Goal: Task Accomplishment & Management: Use online tool/utility

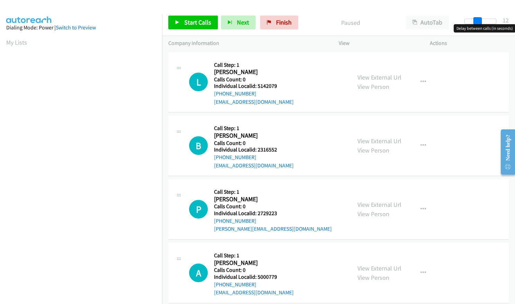
drag, startPoint x: 471, startPoint y: 21, endPoint x: 484, endPoint y: 21, distance: 12.8
click at [484, 21] on div at bounding box center [480, 22] width 32 height 6
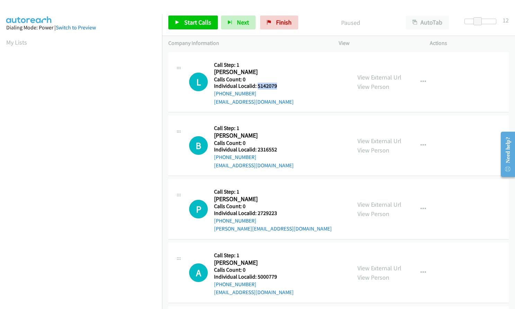
drag, startPoint x: 257, startPoint y: 87, endPoint x: 281, endPoint y: 87, distance: 24.2
click at [281, 87] on h5 "Individual Localid: 5142079" at bounding box center [254, 86] width 80 height 7
copy h5 "5142079"
drag, startPoint x: 257, startPoint y: 148, endPoint x: 279, endPoint y: 148, distance: 21.5
click at [279, 148] on h5 "Individual Localid: 2316552" at bounding box center [254, 149] width 80 height 7
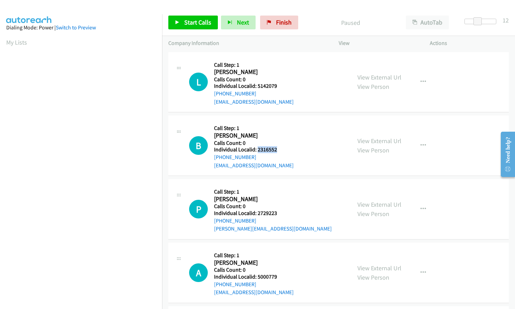
copy h5 "2316552"
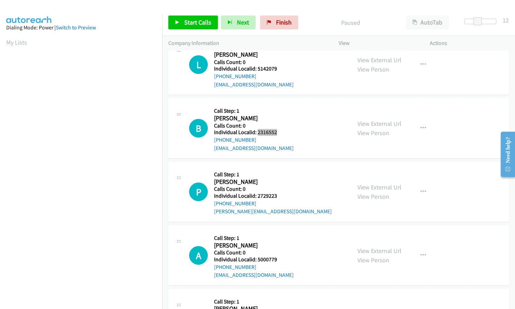
scroll to position [52, 0]
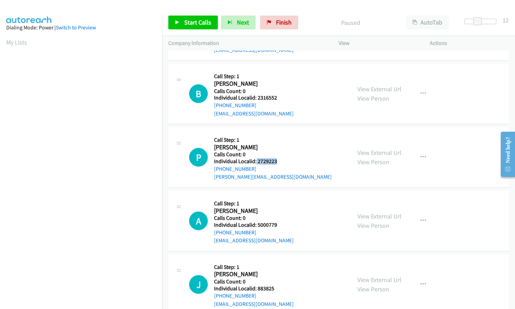
drag, startPoint x: 260, startPoint y: 162, endPoint x: 277, endPoint y: 160, distance: 16.7
click at [277, 160] on h5 "Individual Localid: 2729223" at bounding box center [273, 161] width 118 height 7
copy h5 "2729223"
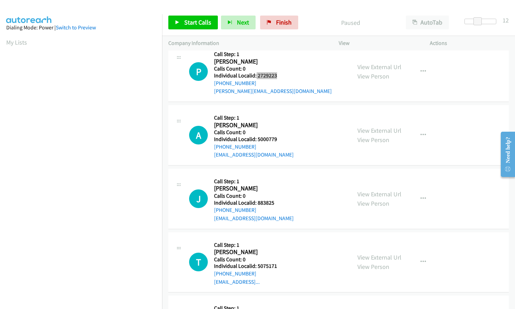
scroll to position [138, 0]
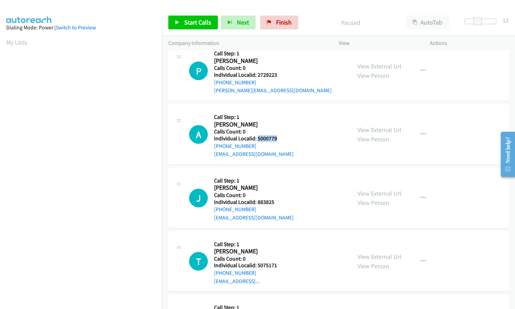
drag, startPoint x: 258, startPoint y: 137, endPoint x: 277, endPoint y: 137, distance: 19.7
click at [277, 137] on h5 "Individual Localid: 5000779" at bounding box center [254, 138] width 80 height 7
copy h5 "5000779"
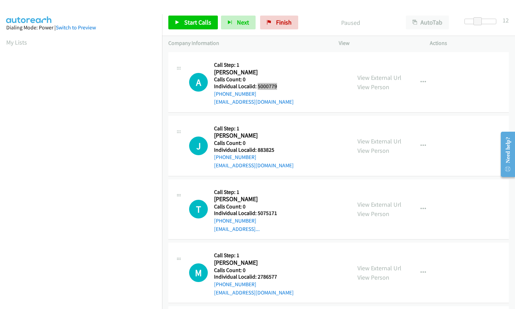
scroll to position [199, 0]
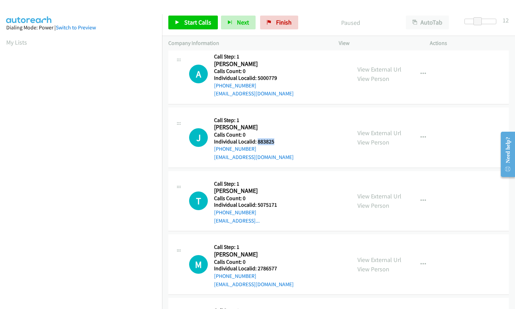
drag, startPoint x: 257, startPoint y: 143, endPoint x: 276, endPoint y: 142, distance: 19.0
click at [276, 142] on h5 "Individual Localid: 883825" at bounding box center [254, 141] width 80 height 7
copy h5 "883825"
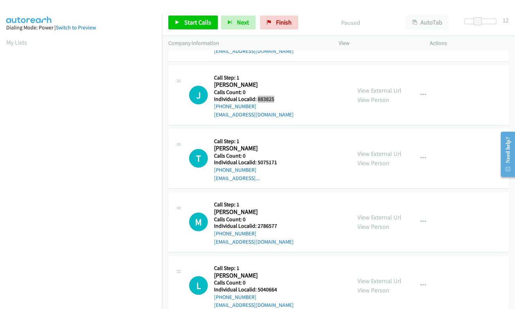
scroll to position [242, 0]
drag, startPoint x: 257, startPoint y: 160, endPoint x: 277, endPoint y: 161, distance: 20.8
click at [277, 161] on h5 "Individual Localid: 5075171" at bounding box center [249, 162] width 71 height 7
copy h5 "5075171"
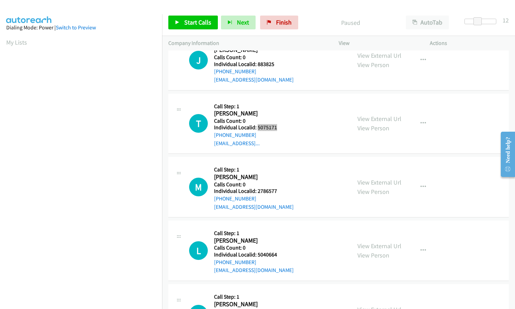
scroll to position [277, 0]
drag, startPoint x: 257, startPoint y: 192, endPoint x: 280, endPoint y: 191, distance: 22.9
click at [280, 191] on h5 "Individual Localid: 2786577" at bounding box center [254, 191] width 80 height 7
copy h5 "2786577"
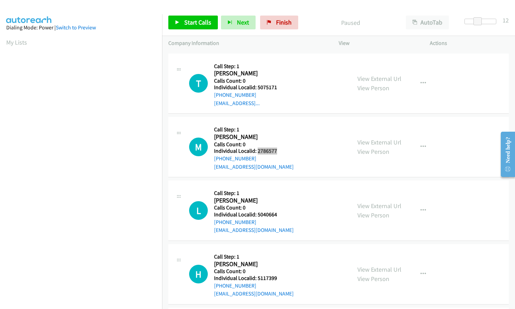
scroll to position [338, 0]
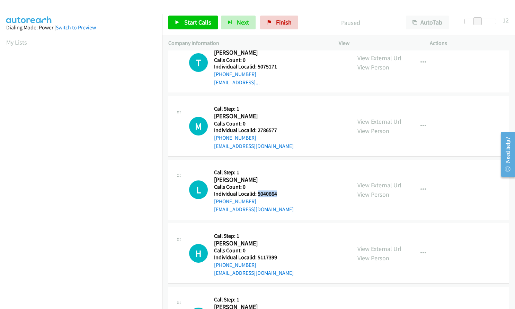
drag, startPoint x: 257, startPoint y: 195, endPoint x: 279, endPoint y: 194, distance: 21.8
click at [279, 194] on h5 "Individual Localid: 5040664" at bounding box center [254, 194] width 80 height 7
copy h5 "5040664"
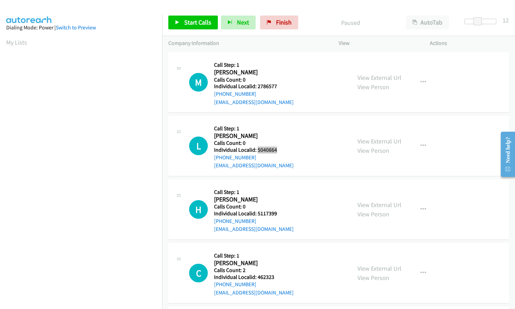
scroll to position [398, 0]
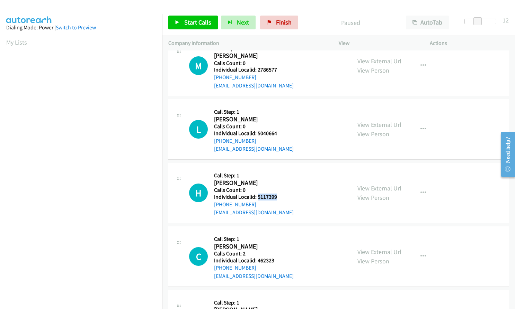
drag, startPoint x: 256, startPoint y: 198, endPoint x: 279, endPoint y: 197, distance: 23.2
click at [279, 197] on h5 "Individual Localid: 5117399" at bounding box center [254, 197] width 80 height 7
copy h5 "5117399"
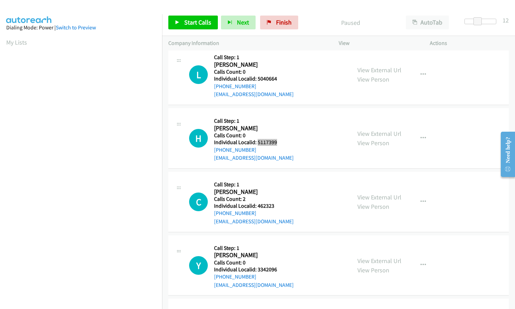
scroll to position [459, 0]
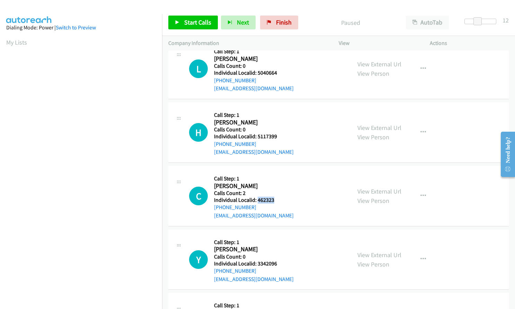
drag, startPoint x: 257, startPoint y: 199, endPoint x: 278, endPoint y: 199, distance: 21.1
click at [278, 199] on h5 "Individual Localid: 462323" at bounding box center [254, 200] width 80 height 7
copy h5 "462323"
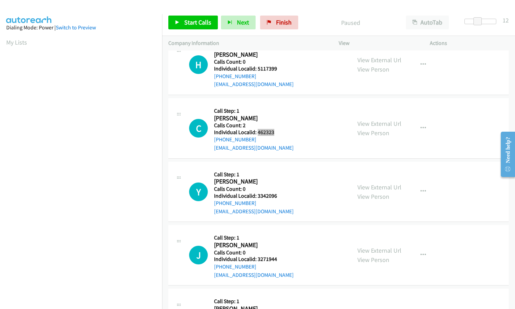
scroll to position [528, 0]
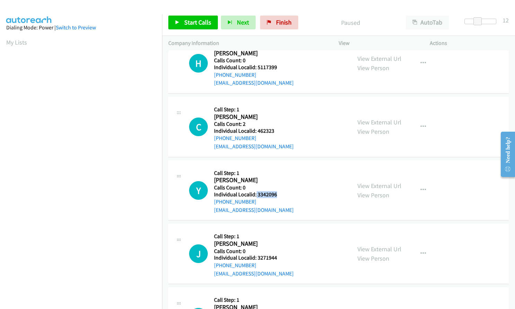
drag, startPoint x: 255, startPoint y: 194, endPoint x: 278, endPoint y: 194, distance: 22.2
click at [278, 194] on h5 "Individual Localid: 3342096" at bounding box center [254, 194] width 80 height 7
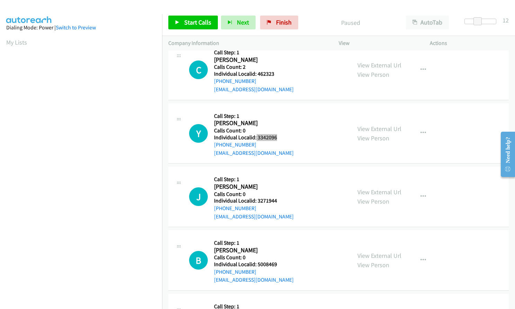
scroll to position [588, 0]
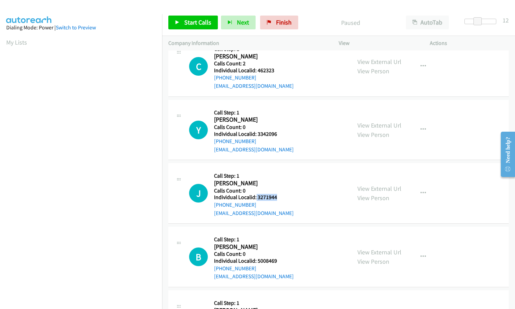
drag, startPoint x: 256, startPoint y: 197, endPoint x: 277, endPoint y: 196, distance: 21.2
click at [277, 196] on h5 "Individual Localid: 3271944" at bounding box center [254, 197] width 80 height 7
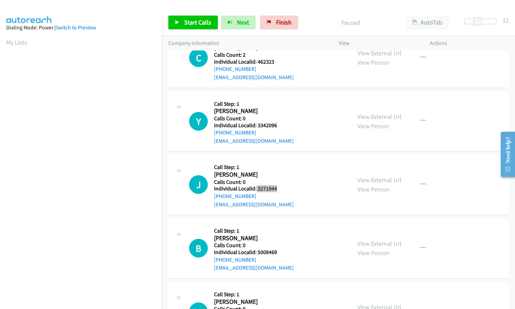
scroll to position [606, 0]
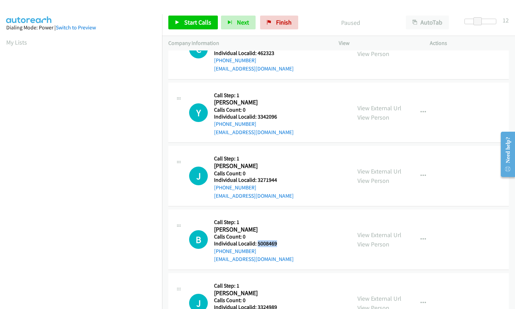
drag, startPoint x: 257, startPoint y: 242, endPoint x: 279, endPoint y: 242, distance: 22.5
click at [279, 242] on h5 "Individual Localid: 5008469" at bounding box center [254, 244] width 80 height 7
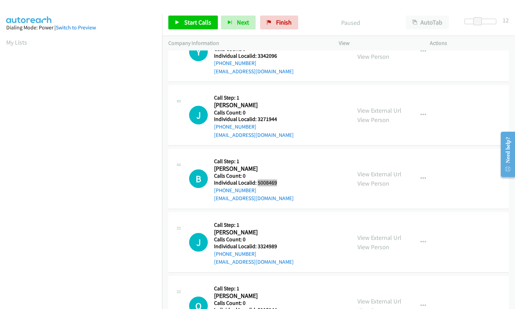
scroll to position [684, 0]
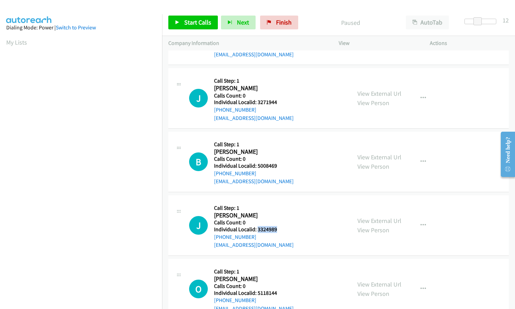
drag, startPoint x: 257, startPoint y: 228, endPoint x: 278, endPoint y: 228, distance: 21.1
click at [278, 228] on h5 "Individual Localid: 3324989" at bounding box center [254, 229] width 80 height 7
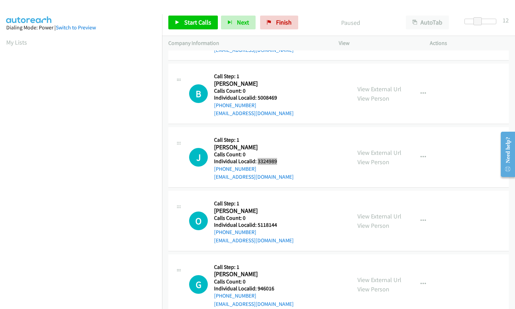
scroll to position [770, 0]
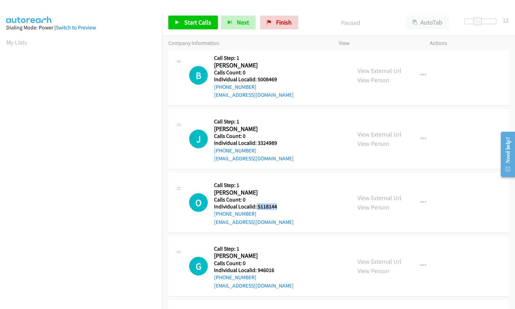
drag, startPoint x: 255, startPoint y: 207, endPoint x: 278, endPoint y: 207, distance: 22.5
click at [280, 207] on h5 "Individual Localid: 5118144" at bounding box center [254, 207] width 80 height 7
click at [180, 23] on link "Start Calls" at bounding box center [193, 23] width 50 height 14
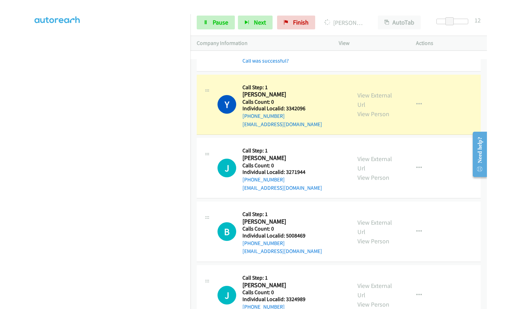
scroll to position [658, 0]
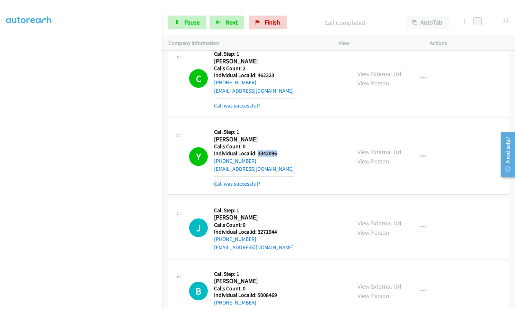
drag, startPoint x: 256, startPoint y: 153, endPoint x: 279, endPoint y: 153, distance: 23.2
click at [279, 153] on h5 "Individual Localid: 3342096" at bounding box center [254, 153] width 80 height 7
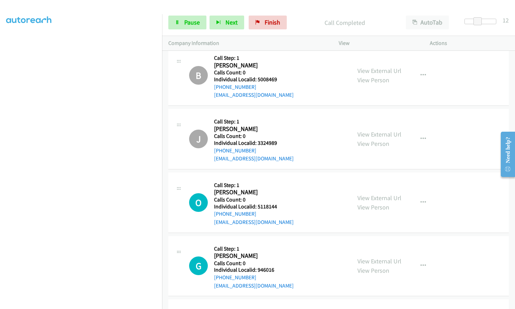
scroll to position [917, 0]
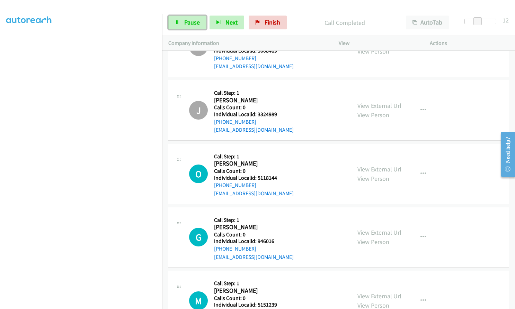
click at [180, 26] on link "Pause" at bounding box center [187, 23] width 38 height 14
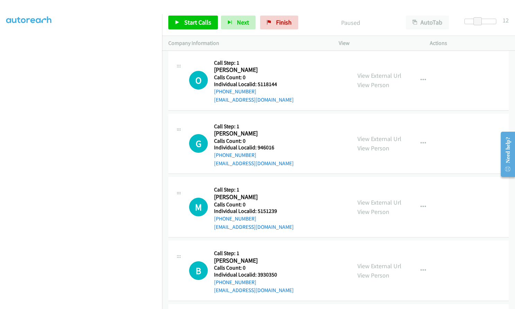
scroll to position [1013, 0]
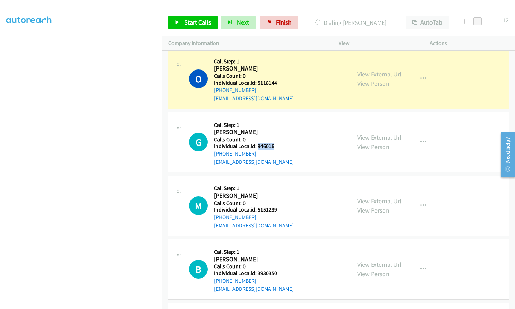
drag, startPoint x: 257, startPoint y: 145, endPoint x: 276, endPoint y: 145, distance: 18.4
click at [276, 145] on h5 "Individual Localid: 946016" at bounding box center [254, 146] width 80 height 7
drag, startPoint x: 255, startPoint y: 211, endPoint x: 280, endPoint y: 209, distance: 25.0
click at [280, 209] on h5 "Individual Localid: 5151239" at bounding box center [254, 210] width 80 height 7
drag, startPoint x: 258, startPoint y: 272, endPoint x: 278, endPoint y: 272, distance: 20.1
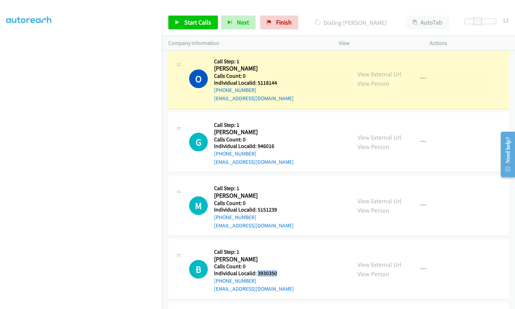
click at [278, 272] on h5 "Individual Localid: 3930350" at bounding box center [254, 273] width 80 height 7
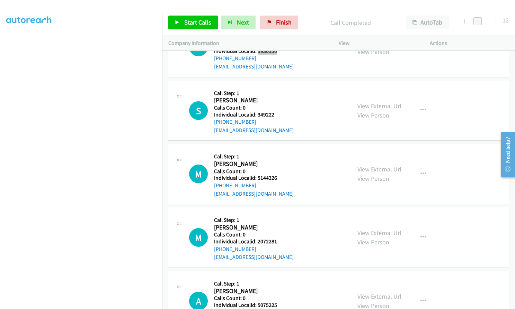
scroll to position [1264, 0]
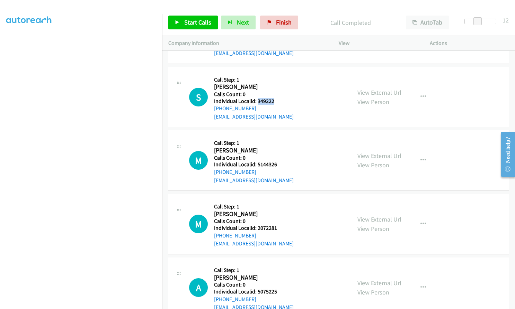
drag, startPoint x: 257, startPoint y: 101, endPoint x: 277, endPoint y: 101, distance: 20.4
click at [277, 101] on h5 "Individual Localid: 349222" at bounding box center [254, 101] width 80 height 7
drag, startPoint x: 255, startPoint y: 165, endPoint x: 279, endPoint y: 165, distance: 23.5
click at [279, 165] on h5 "Individual Localid: 5144326" at bounding box center [254, 164] width 80 height 7
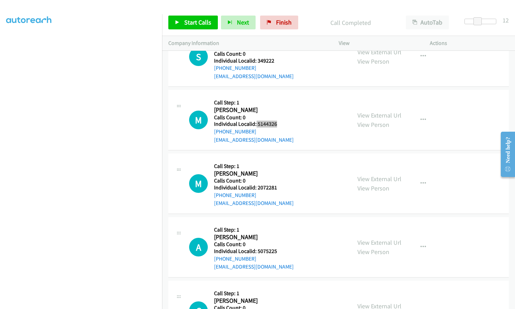
scroll to position [1307, 0]
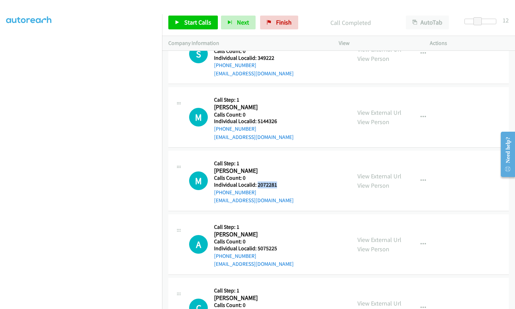
drag, startPoint x: 257, startPoint y: 184, endPoint x: 277, endPoint y: 183, distance: 20.1
click at [277, 183] on h5 "Individual Localid: 2072281" at bounding box center [254, 185] width 80 height 7
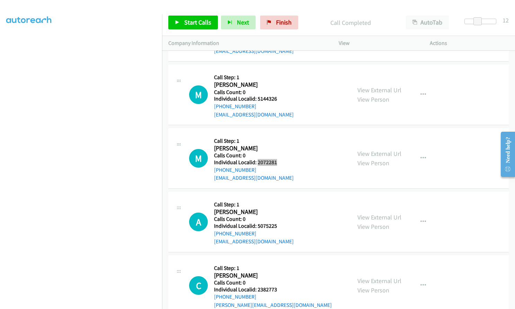
scroll to position [1376, 0]
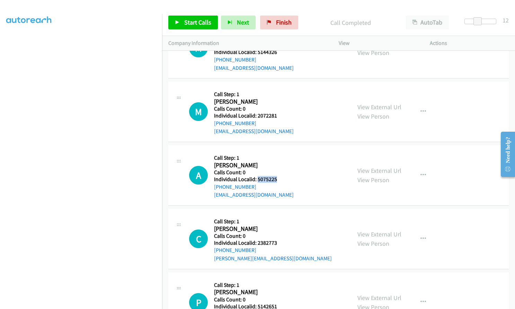
drag, startPoint x: 257, startPoint y: 179, endPoint x: 278, endPoint y: 179, distance: 21.5
click at [278, 179] on h5 "Individual Localid: 5075225" at bounding box center [254, 179] width 80 height 7
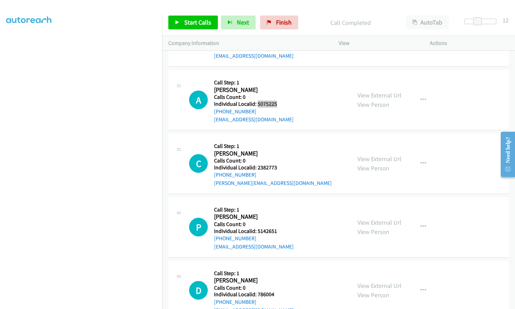
scroll to position [1454, 0]
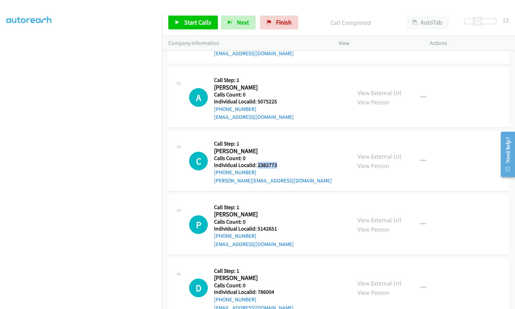
drag, startPoint x: 256, startPoint y: 165, endPoint x: 275, endPoint y: 165, distance: 19.0
click at [275, 165] on h5 "Individual Localid: 2382773" at bounding box center [273, 165] width 118 height 7
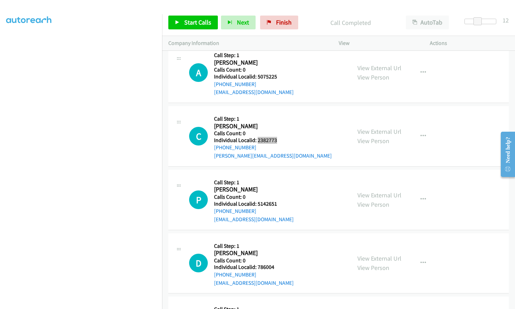
scroll to position [1480, 0]
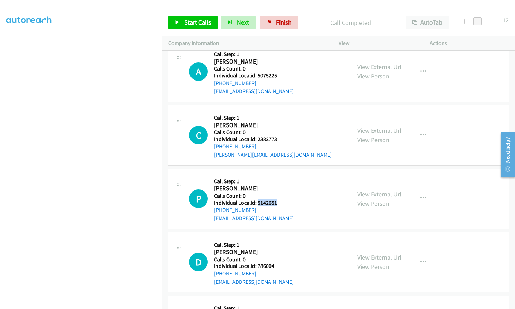
drag, startPoint x: 257, startPoint y: 204, endPoint x: 279, endPoint y: 201, distance: 23.0
click at [279, 201] on h5 "Individual Localid: 5142651" at bounding box center [254, 203] width 80 height 7
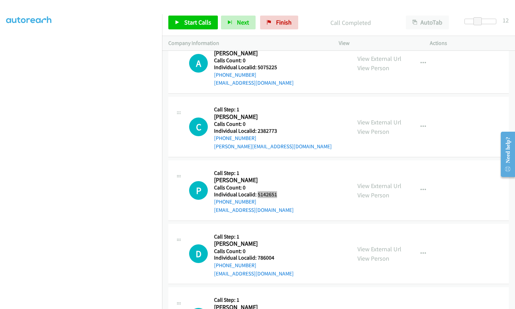
scroll to position [1523, 0]
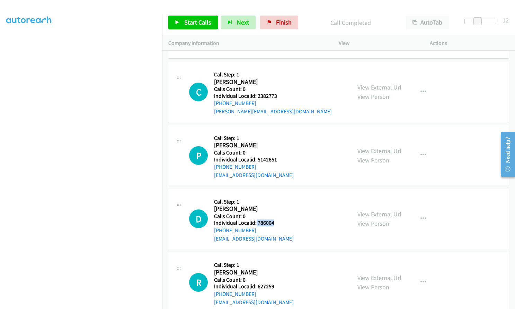
drag, startPoint x: 256, startPoint y: 223, endPoint x: 274, endPoint y: 221, distance: 18.1
click at [274, 221] on h5 "Individual Localid: 786004" at bounding box center [254, 223] width 80 height 7
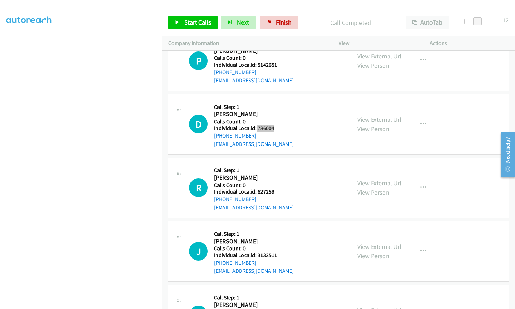
scroll to position [1618, 0]
drag, startPoint x: 256, startPoint y: 191, endPoint x: 275, endPoint y: 191, distance: 18.7
click at [275, 191] on h5 "Individual Localid: 627259" at bounding box center [254, 191] width 80 height 7
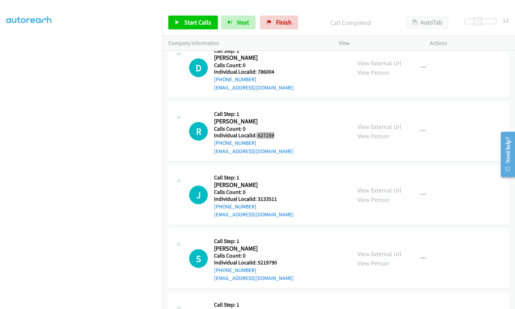
scroll to position [1679, 0]
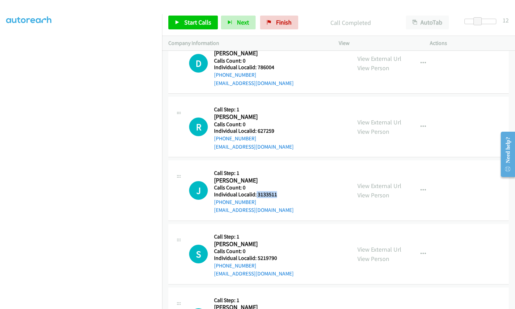
drag, startPoint x: 256, startPoint y: 195, endPoint x: 275, endPoint y: 194, distance: 19.1
click at [275, 194] on h5 "Individual Localid: 3133511" at bounding box center [254, 194] width 80 height 7
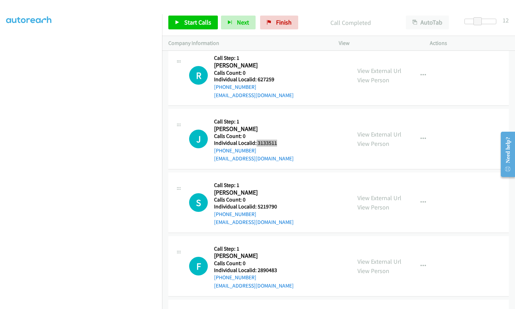
scroll to position [1739, 0]
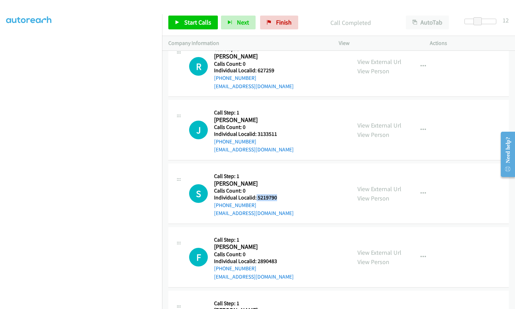
drag, startPoint x: 256, startPoint y: 195, endPoint x: 280, endPoint y: 195, distance: 23.9
click at [280, 195] on h5 "Individual Localid: 5219790" at bounding box center [254, 198] width 80 height 7
click at [191, 25] on span "Start Calls" at bounding box center [197, 22] width 27 height 8
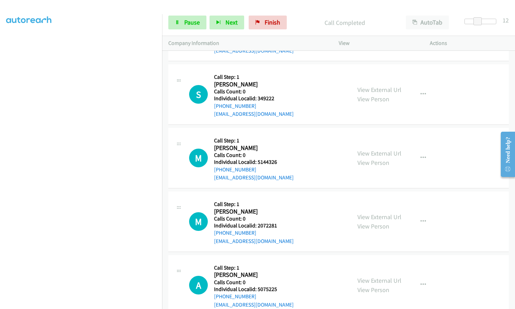
scroll to position [1298, 0]
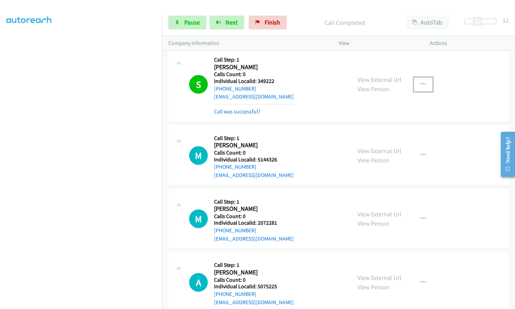
click at [421, 82] on icon "button" at bounding box center [423, 85] width 6 height 6
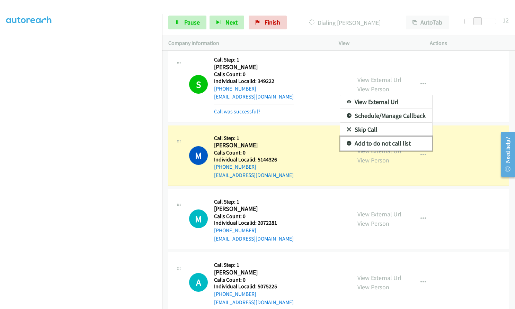
drag, startPoint x: 346, startPoint y: 144, endPoint x: 342, endPoint y: 137, distance: 8.1
click at [347, 144] on icon at bounding box center [349, 144] width 5 height 5
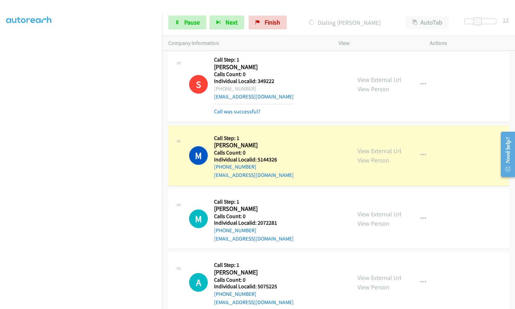
drag, startPoint x: 221, startPoint y: 89, endPoint x: 253, endPoint y: 91, distance: 32.3
click at [253, 91] on div "+1 610-273-2569" at bounding box center [254, 89] width 80 height 8
click at [189, 20] on span "Pause" at bounding box center [192, 22] width 16 height 8
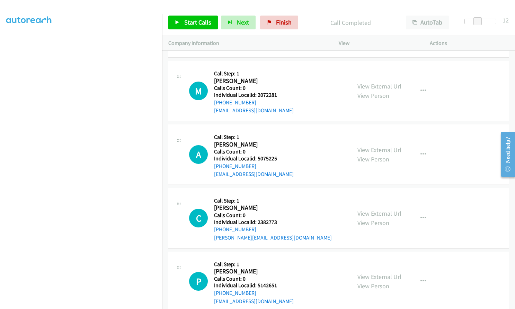
scroll to position [1445, 0]
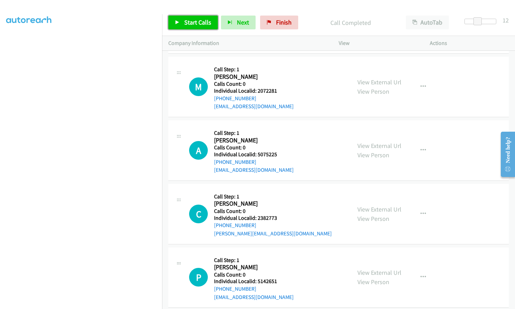
click at [183, 25] on link "Start Calls" at bounding box center [193, 23] width 50 height 14
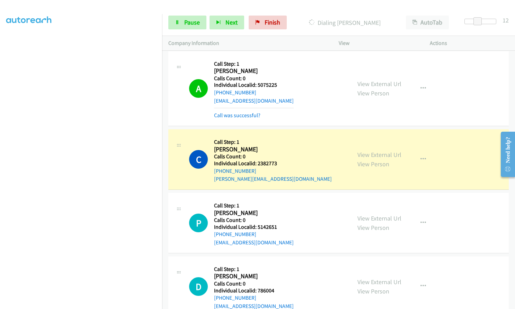
scroll to position [1558, 0]
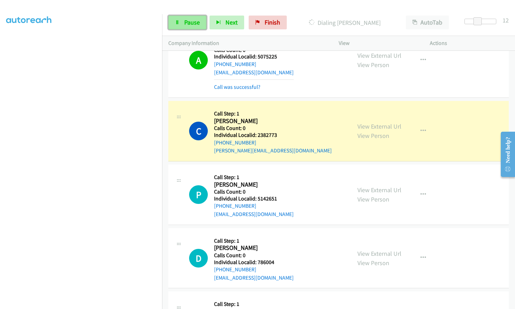
click at [191, 17] on link "Pause" at bounding box center [187, 23] width 38 height 14
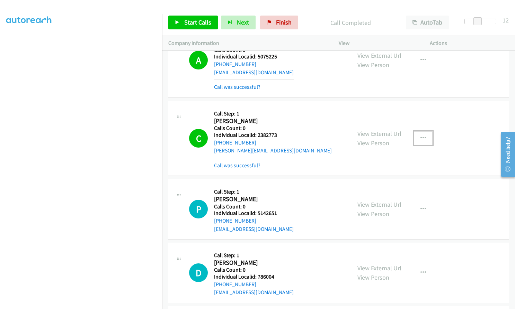
click at [416, 136] on button "button" at bounding box center [423, 139] width 19 height 14
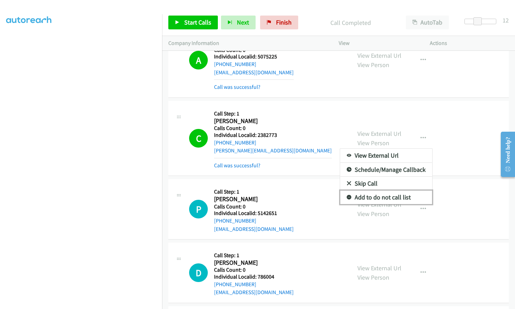
click at [348, 196] on icon at bounding box center [349, 198] width 5 height 5
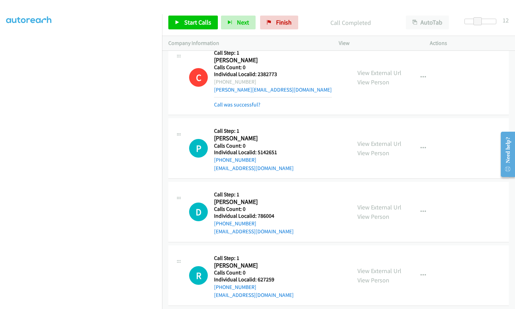
scroll to position [1618, 0]
drag, startPoint x: 257, startPoint y: 74, endPoint x: 279, endPoint y: 74, distance: 21.5
click at [279, 74] on h5 "Individual Localid: 2382773" at bounding box center [273, 74] width 118 height 7
click at [198, 19] on span "Start Calls" at bounding box center [197, 22] width 27 height 8
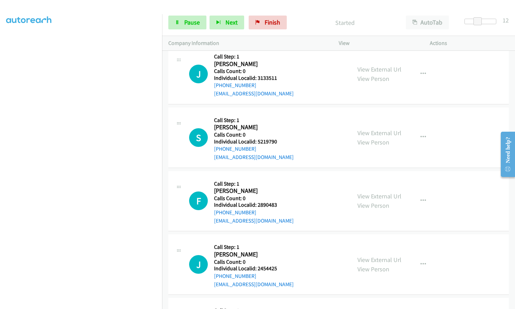
scroll to position [1895, 0]
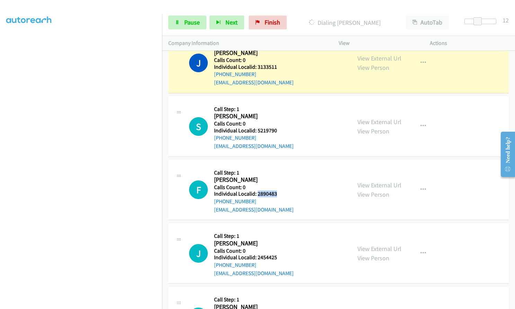
drag, startPoint x: 257, startPoint y: 192, endPoint x: 277, endPoint y: 192, distance: 20.4
click at [277, 192] on h5 "Individual Localid: 2890483" at bounding box center [254, 194] width 80 height 7
drag, startPoint x: 256, startPoint y: 257, endPoint x: 280, endPoint y: 255, distance: 23.6
click at [280, 255] on h5 "Individual Localid: 2454425" at bounding box center [254, 257] width 80 height 7
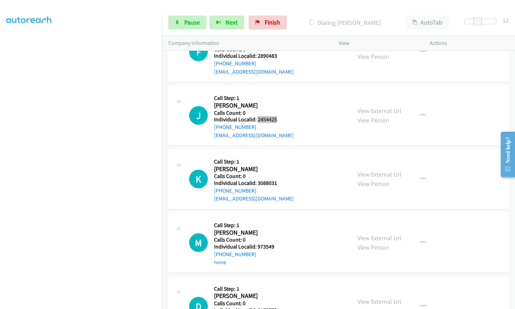
scroll to position [2034, 0]
drag, startPoint x: 259, startPoint y: 183, endPoint x: 280, endPoint y: 183, distance: 20.8
click at [280, 183] on div "K Callback Scheduled Call Step: 1 Keff James America/Chicago Calls Count: 0 Ind…" at bounding box center [267, 179] width 156 height 48
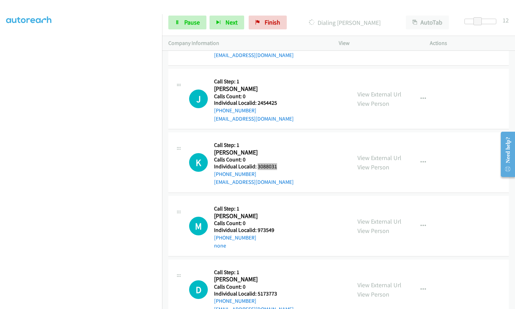
scroll to position [2068, 0]
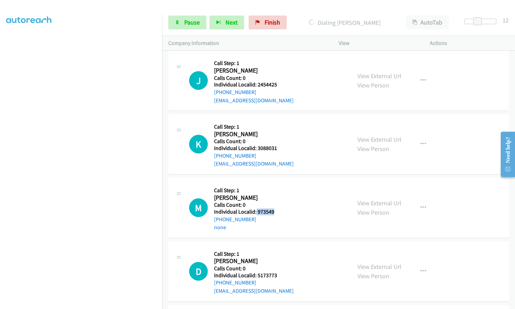
drag, startPoint x: 256, startPoint y: 213, endPoint x: 278, endPoint y: 210, distance: 22.3
click at [278, 210] on div "M Callback Scheduled Call Step: 1 Mason Tucker America/New_York Calls Count: 0 …" at bounding box center [267, 208] width 156 height 48
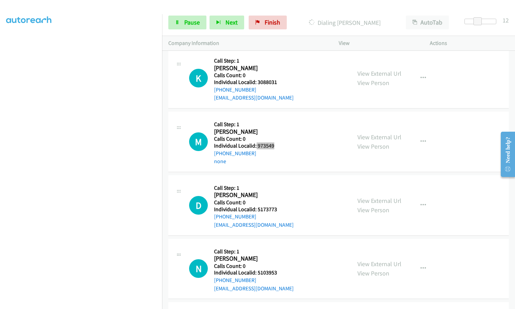
scroll to position [2138, 0]
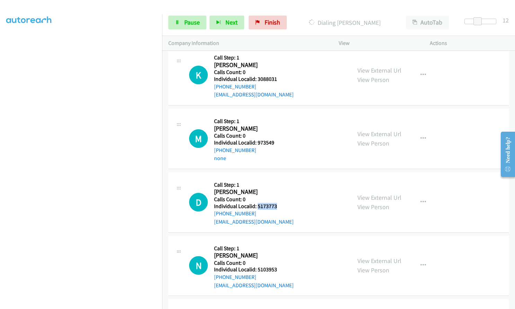
drag, startPoint x: 257, startPoint y: 206, endPoint x: 272, endPoint y: 205, distance: 15.6
click at [278, 205] on div "D Callback Scheduled Call Step: 1 Don Howe America/New_York Calls Count: 0 Indi…" at bounding box center [267, 203] width 156 height 48
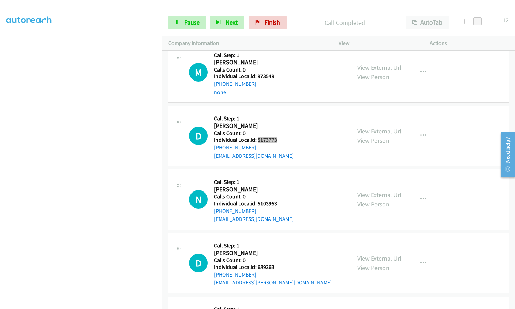
scroll to position [2222, 0]
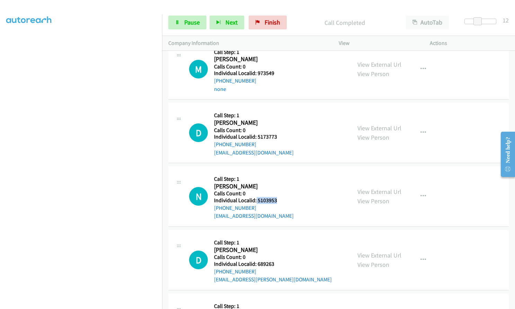
drag, startPoint x: 260, startPoint y: 199, endPoint x: 280, endPoint y: 198, distance: 20.1
click at [280, 198] on h5 "Individual Localid: 5103953" at bounding box center [254, 200] width 80 height 7
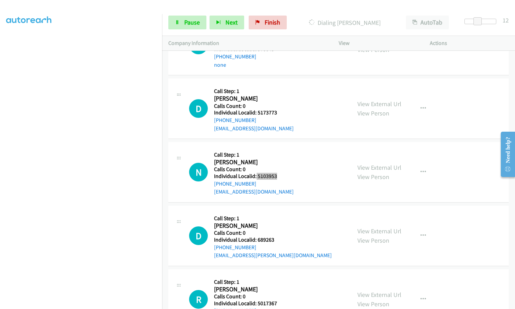
scroll to position [2317, 0]
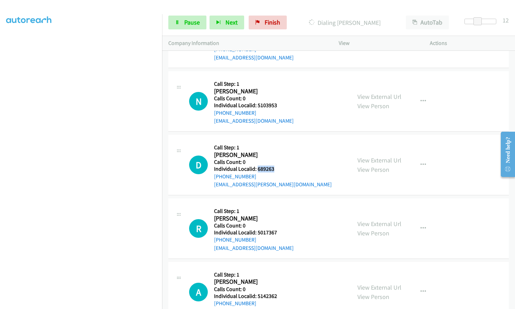
drag, startPoint x: 257, startPoint y: 169, endPoint x: 275, endPoint y: 168, distance: 18.1
click at [275, 168] on div "D Callback Scheduled Call Step: 1 Darryl Steding America/New_York Calls Count: …" at bounding box center [267, 165] width 156 height 48
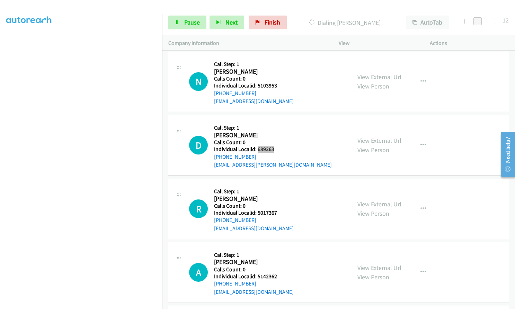
scroll to position [2395, 0]
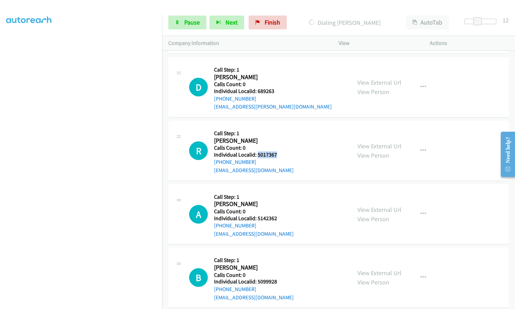
drag, startPoint x: 257, startPoint y: 154, endPoint x: 279, endPoint y: 154, distance: 22.5
click at [279, 154] on div "R Callback Scheduled Call Step: 1 Rich Ransick America/New_York Calls Count: 0 …" at bounding box center [267, 151] width 156 height 48
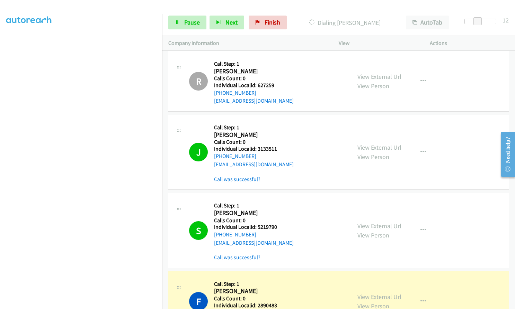
scroll to position [1813, 0]
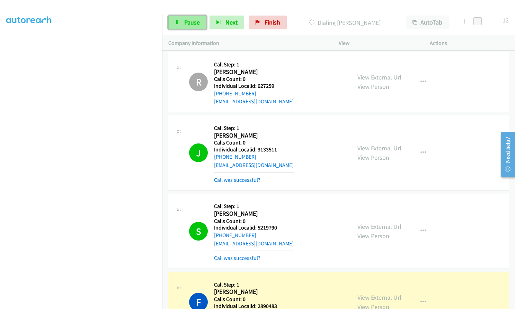
click at [189, 22] on span "Pause" at bounding box center [192, 22] width 16 height 8
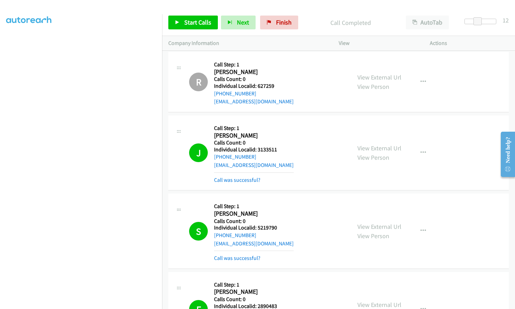
click at [111, 13] on div at bounding box center [254, 13] width 509 height 27
click at [112, 13] on div at bounding box center [254, 13] width 509 height 27
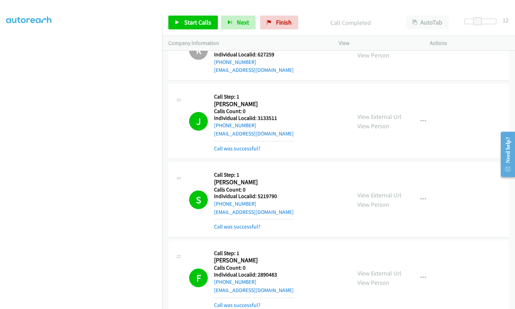
scroll to position [1977, 0]
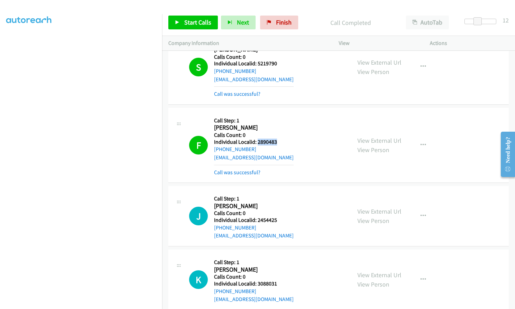
drag, startPoint x: 258, startPoint y: 142, endPoint x: 277, endPoint y: 142, distance: 19.7
click at [277, 142] on h5 "Individual Localid: 2890483" at bounding box center [254, 142] width 80 height 7
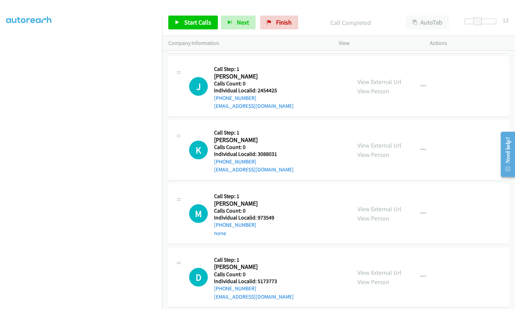
scroll to position [2115, 0]
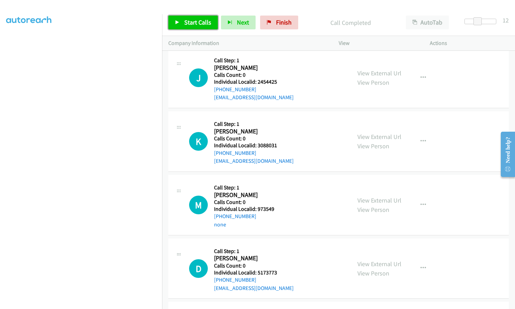
click at [177, 21] on icon at bounding box center [177, 22] width 5 height 5
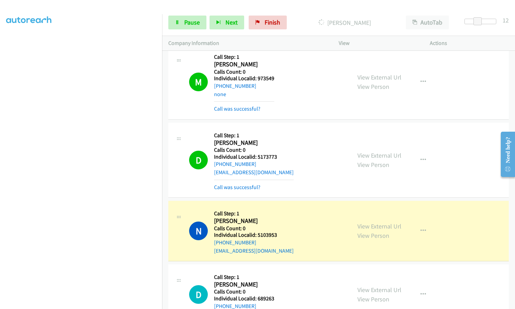
scroll to position [2254, 0]
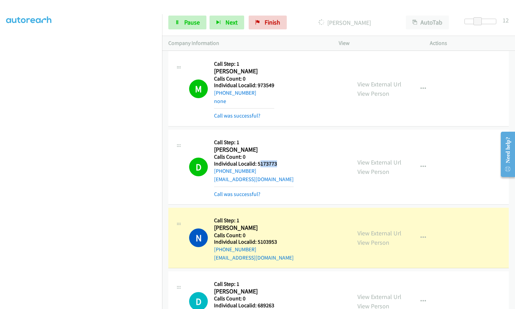
drag, startPoint x: 261, startPoint y: 163, endPoint x: 279, endPoint y: 164, distance: 17.3
click at [279, 164] on div "D Callback Scheduled Call Step: 1 Don Howe America/New_York Calls Count: 0 Indi…" at bounding box center [267, 167] width 156 height 62
drag, startPoint x: 268, startPoint y: 163, endPoint x: 256, endPoint y: 133, distance: 32.0
click at [256, 133] on div "D Callback Scheduled Call Step: 1 Don Howe America/New_York Calls Count: 0 Indi…" at bounding box center [338, 167] width 340 height 75
drag, startPoint x: 257, startPoint y: 164, endPoint x: 280, endPoint y: 164, distance: 23.2
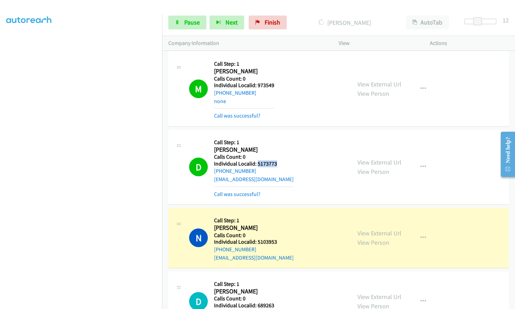
click at [280, 164] on div "D Callback Scheduled Call Step: 1 Don Howe America/New_York Calls Count: 0 Indi…" at bounding box center [267, 167] width 156 height 62
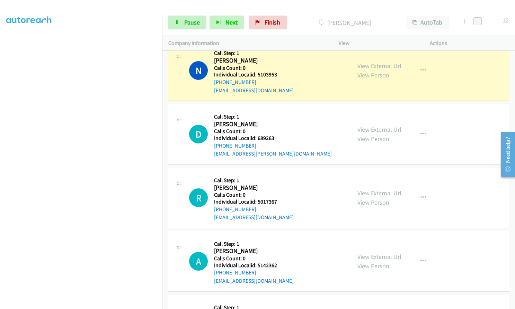
scroll to position [2427, 0]
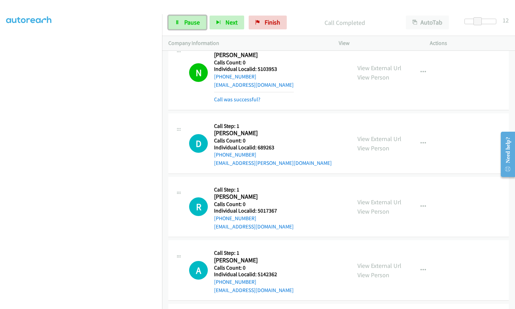
drag, startPoint x: 194, startPoint y: 19, endPoint x: 177, endPoint y: 17, distance: 16.7
click at [194, 19] on span "Pause" at bounding box center [192, 22] width 16 height 8
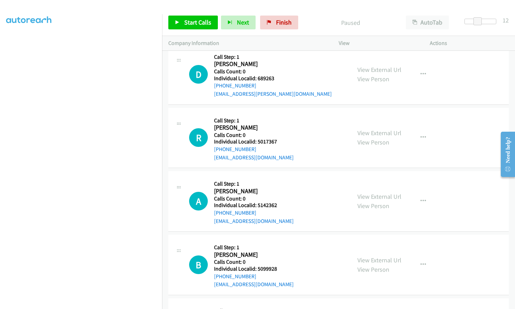
scroll to position [2488, 0]
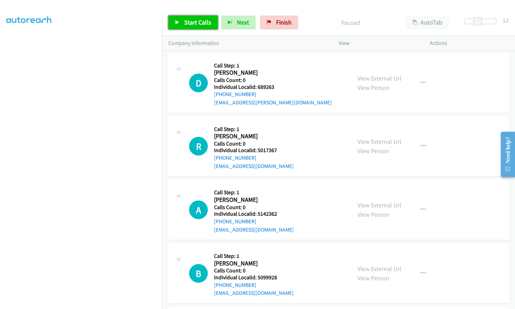
click at [188, 22] on span "Start Calls" at bounding box center [197, 22] width 27 height 8
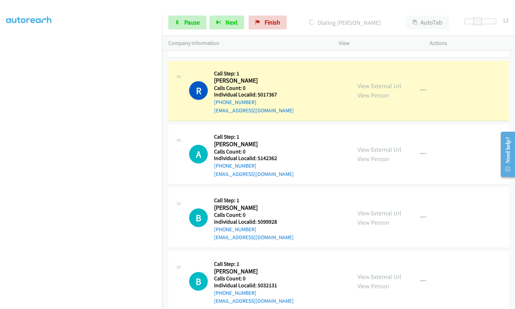
scroll to position [2574, 0]
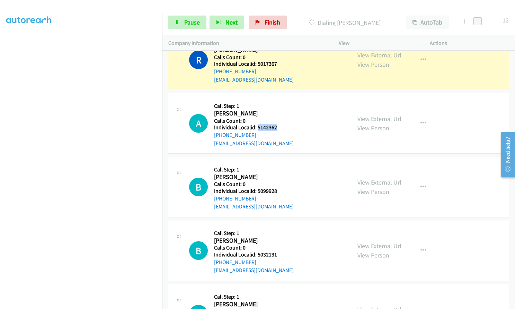
drag, startPoint x: 260, startPoint y: 128, endPoint x: 282, endPoint y: 127, distance: 22.5
click at [282, 127] on div "A Callback Scheduled Call Step: 1 Aj Guerrero America/New_York Calls Count: 0 I…" at bounding box center [267, 124] width 156 height 48
drag, startPoint x: 262, startPoint y: 189, endPoint x: 281, endPoint y: 191, distance: 19.4
click at [281, 191] on div "B Callback Scheduled Call Step: 1 Beau Campbell America/New_York Calls Count: 0…" at bounding box center [267, 187] width 156 height 48
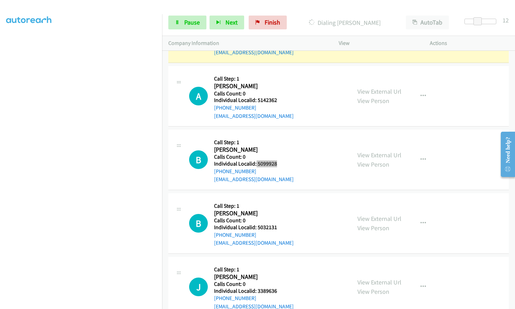
scroll to position [2626, 0]
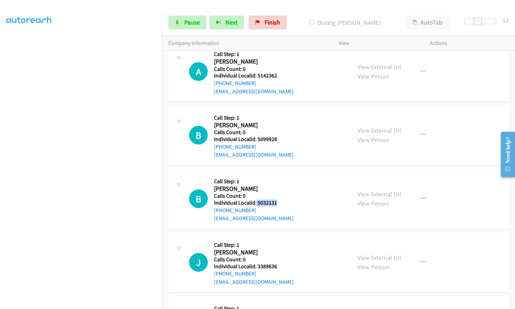
drag, startPoint x: 258, startPoint y: 203, endPoint x: 275, endPoint y: 203, distance: 16.3
click at [275, 203] on h5 "Individual Localid: 5032131" at bounding box center [254, 203] width 80 height 7
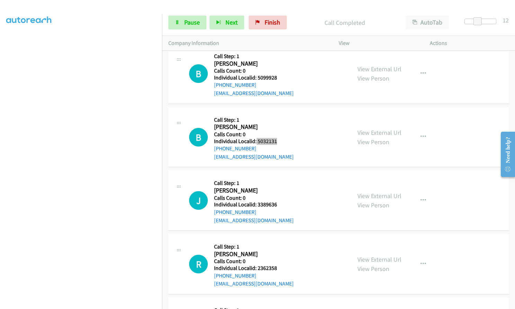
scroll to position [2727, 0]
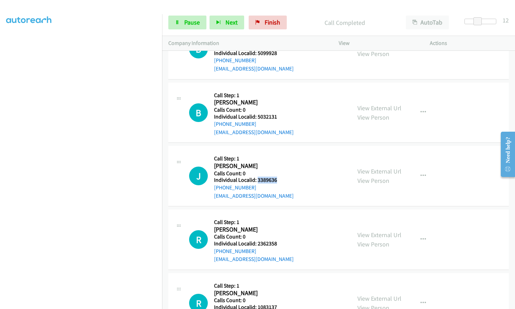
drag, startPoint x: 257, startPoint y: 180, endPoint x: 279, endPoint y: 177, distance: 22.3
click at [279, 177] on div "J Callback Scheduled Call Step: 1 Jeanette Alff America/Chicago Calls Count: 0 …" at bounding box center [267, 176] width 156 height 48
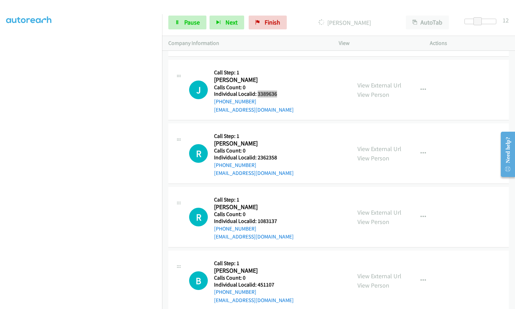
scroll to position [2814, 0]
drag, startPoint x: 260, startPoint y: 157, endPoint x: 279, endPoint y: 157, distance: 18.7
click at [279, 157] on div "R Callback Scheduled Call Step: 1 Robert Fischer America/New_York Calls Count: …" at bounding box center [267, 153] width 156 height 48
drag, startPoint x: 257, startPoint y: 221, endPoint x: 277, endPoint y: 220, distance: 19.7
click at [277, 220] on div "R Callback Scheduled Call Step: 1 Robert Rizzo America/New_York Calls Count: 0 …" at bounding box center [267, 217] width 156 height 48
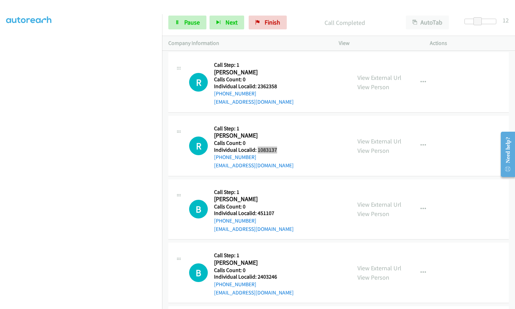
scroll to position [2915, 0]
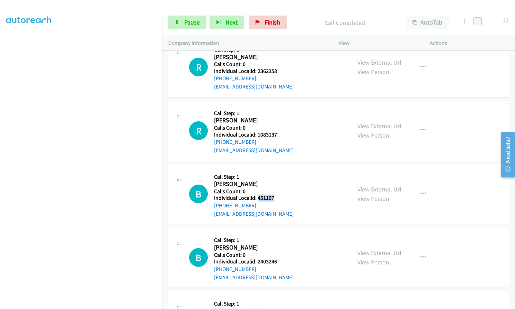
drag, startPoint x: 258, startPoint y: 198, endPoint x: 278, endPoint y: 197, distance: 20.8
click at [278, 197] on div "B Callback Scheduled Call Step: 1 Blake Lowe America/New_York Calls Count: 0 In…" at bounding box center [267, 195] width 156 height 48
drag, startPoint x: 259, startPoint y: 261, endPoint x: 285, endPoint y: 260, distance: 25.6
click at [287, 260] on div "B Callback Scheduled Call Step: 1 Brandon Carter America/New_York Calls Count: …" at bounding box center [267, 258] width 156 height 48
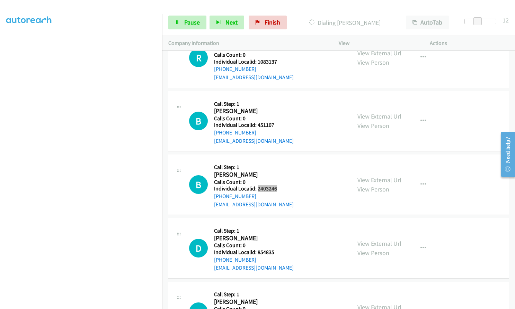
scroll to position [3010, 0]
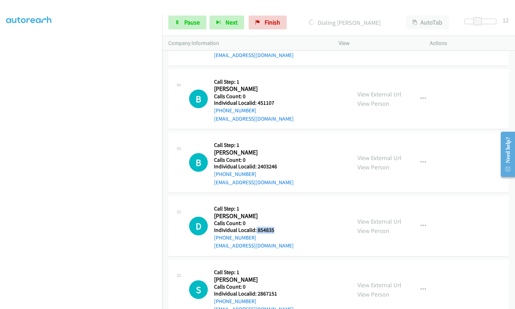
drag, startPoint x: 255, startPoint y: 230, endPoint x: 275, endPoint y: 228, distance: 19.8
click at [275, 228] on h5 "Individual Localid: 854835" at bounding box center [254, 230] width 80 height 7
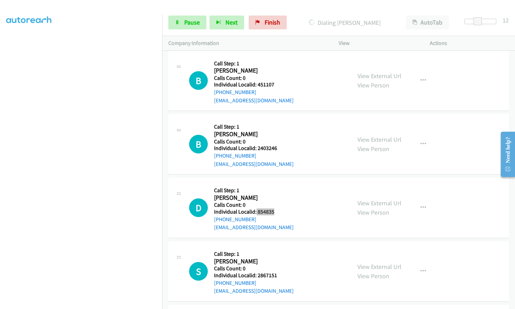
scroll to position [3070, 0]
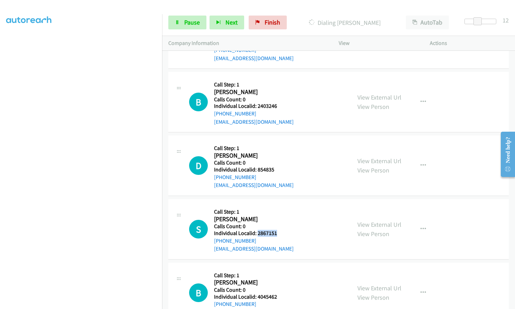
drag, startPoint x: 257, startPoint y: 233, endPoint x: 270, endPoint y: 232, distance: 13.5
click at [280, 232] on div "S Callback Scheduled Call Step: 1 Shane Hoeckel America/New_York Calls Count: 0…" at bounding box center [267, 230] width 156 height 48
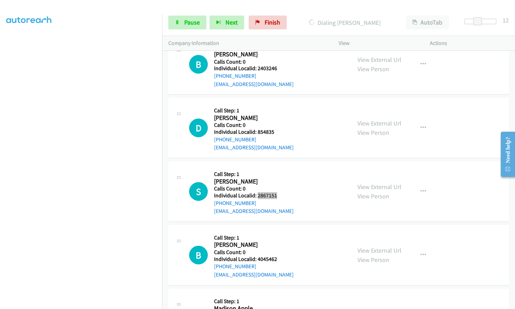
scroll to position [3122, 0]
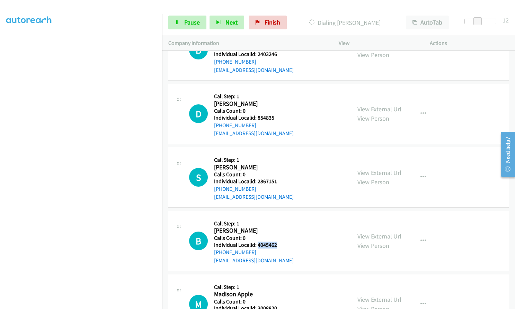
drag, startPoint x: 257, startPoint y: 244, endPoint x: 279, endPoint y: 244, distance: 22.2
click at [279, 244] on div "B Callback Scheduled Call Step: 1 Brian Edwards America/New_York Calls Count: 0…" at bounding box center [267, 241] width 156 height 48
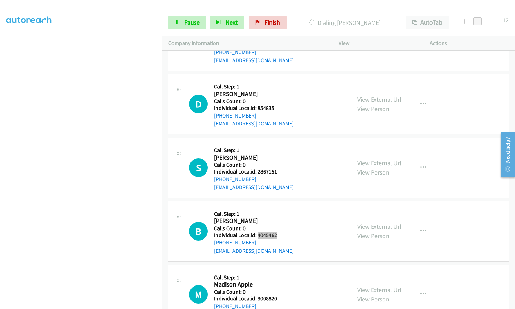
scroll to position [3157, 0]
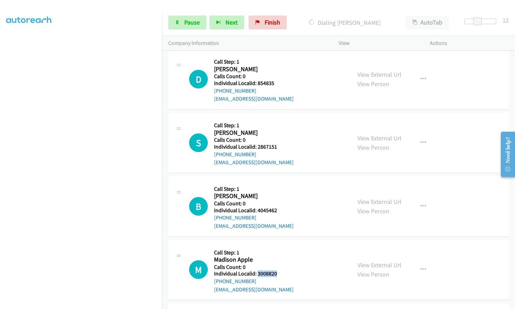
drag, startPoint x: 257, startPoint y: 273, endPoint x: 279, endPoint y: 273, distance: 21.8
click at [279, 273] on div "M Callback Scheduled Call Step: 1 Madison Apple America/New_York Calls Count: 0…" at bounding box center [267, 270] width 156 height 48
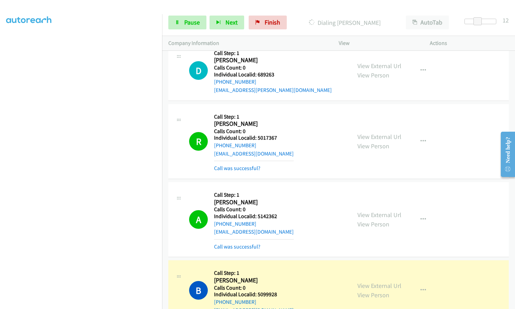
scroll to position [2499, 0]
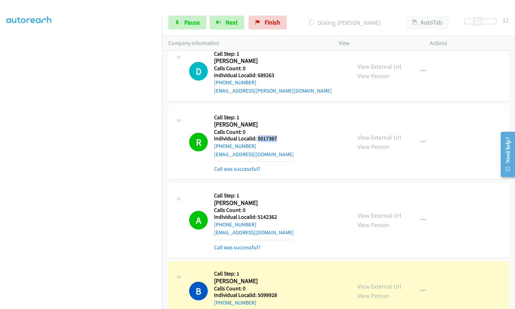
drag, startPoint x: 256, startPoint y: 138, endPoint x: 277, endPoint y: 138, distance: 20.4
click at [277, 138] on div "R Callback Scheduled Call Step: 1 Rich Ransick America/New_York Calls Count: 0 …" at bounding box center [267, 142] width 156 height 62
drag, startPoint x: 257, startPoint y: 216, endPoint x: 277, endPoint y: 216, distance: 20.4
click at [277, 216] on div "A Callback Scheduled Call Step: 1 Aj Guerrero America/New_York Calls Count: 0 I…" at bounding box center [267, 220] width 156 height 62
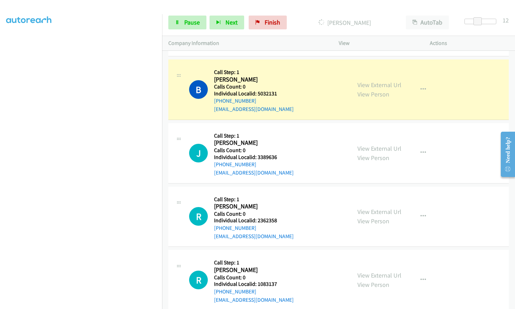
scroll to position [2785, 0]
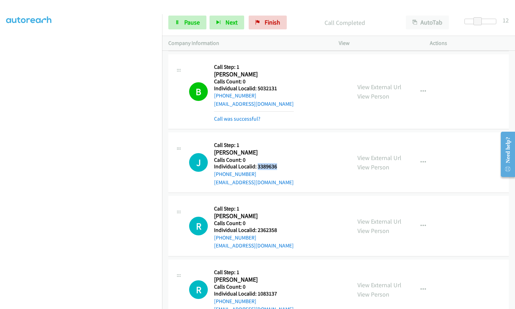
drag, startPoint x: 257, startPoint y: 166, endPoint x: 279, endPoint y: 167, distance: 22.2
click at [279, 167] on div "J Callback Scheduled Call Step: 1 Jeanette Alff America/Chicago Calls Count: 0 …" at bounding box center [267, 163] width 156 height 48
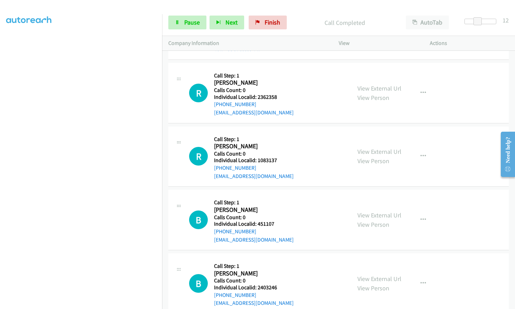
scroll to position [2949, 0]
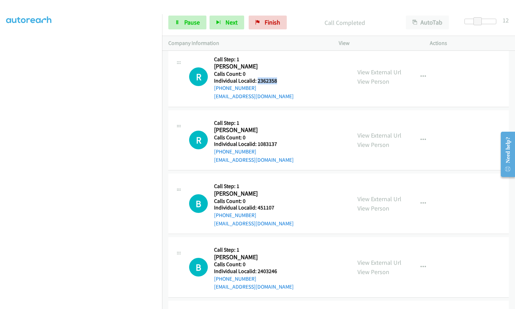
drag, startPoint x: 257, startPoint y: 81, endPoint x: 282, endPoint y: 80, distance: 25.7
click at [282, 80] on div "R Callback Scheduled Call Step: 1 Robert Fischer America/New_York Calls Count: …" at bounding box center [267, 77] width 156 height 48
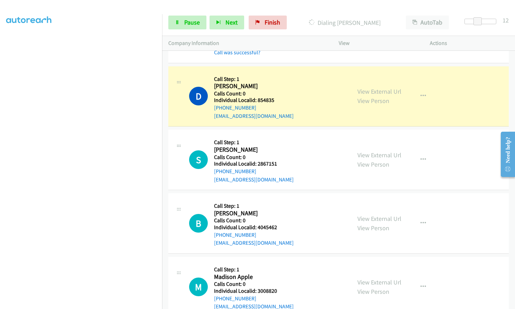
scroll to position [3244, 0]
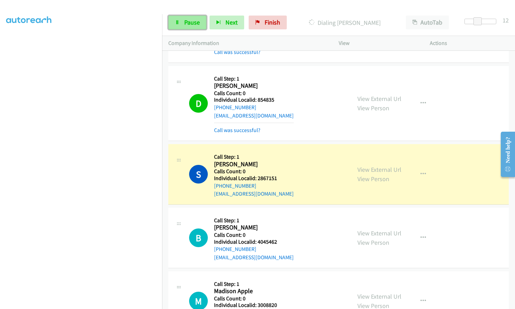
click at [191, 23] on span "Pause" at bounding box center [192, 22] width 16 height 8
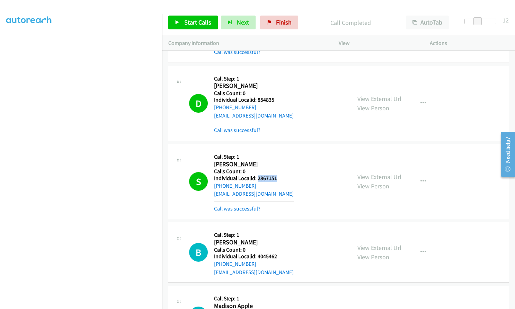
drag, startPoint x: 257, startPoint y: 179, endPoint x: 276, endPoint y: 179, distance: 19.0
click at [276, 179] on div "S Callback Scheduled Call Step: 1 Shane Hoeckel America/New_York Calls Count: 0…" at bounding box center [267, 182] width 156 height 62
drag, startPoint x: 213, startPoint y: 165, endPoint x: 229, endPoint y: 166, distance: 16.6
click at [229, 166] on div "S Callback Scheduled Call Step: 1 Shane Hoeckel America/New_York Calls Count: 0…" at bounding box center [267, 182] width 156 height 62
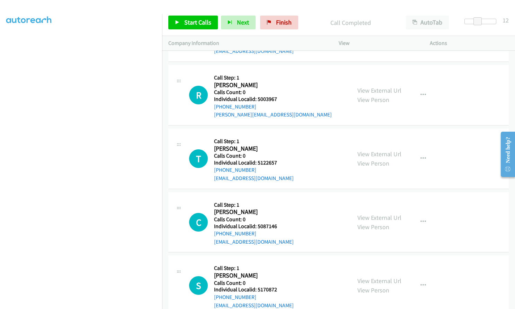
scroll to position [3529, 0]
drag, startPoint x: 255, startPoint y: 98, endPoint x: 281, endPoint y: 100, distance: 25.3
click at [281, 100] on div "R Callback Scheduled Call Step: 1 Robert Feinberg America/New_York Calls Count:…" at bounding box center [267, 95] width 156 height 48
drag, startPoint x: 256, startPoint y: 163, endPoint x: 276, endPoint y: 162, distance: 20.1
click at [276, 162] on div "T Callback Scheduled Call Step: 1 Travis Burnett America/New_York Calls Count: …" at bounding box center [267, 158] width 156 height 48
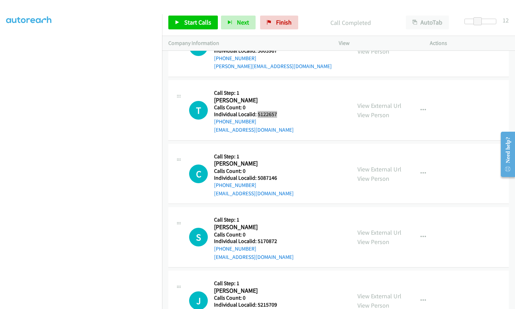
scroll to position [3581, 0]
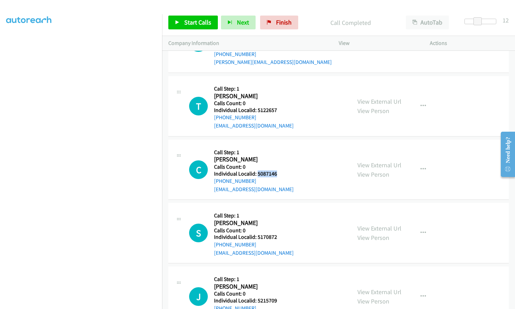
drag, startPoint x: 257, startPoint y: 173, endPoint x: 277, endPoint y: 174, distance: 20.1
click at [277, 174] on div "C Callback Scheduled Call Step: 1 Chee Chan America/New_York Calls Count: 0 Ind…" at bounding box center [267, 170] width 156 height 48
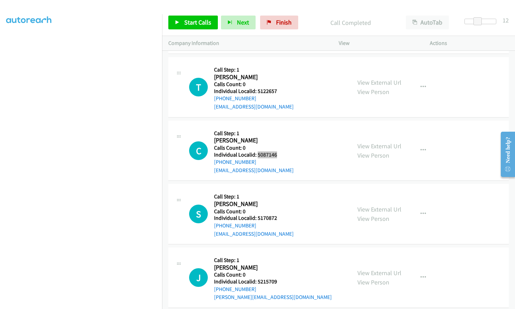
scroll to position [3668, 0]
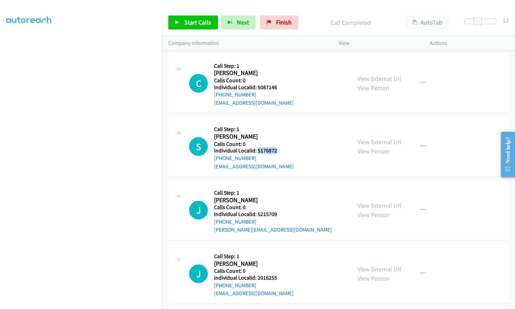
drag, startPoint x: 257, startPoint y: 151, endPoint x: 278, endPoint y: 151, distance: 21.5
click at [278, 151] on div "S Callback Scheduled Call Step: 1 Sherri Burrell America/Denver Calls Count: 0 …" at bounding box center [267, 147] width 156 height 48
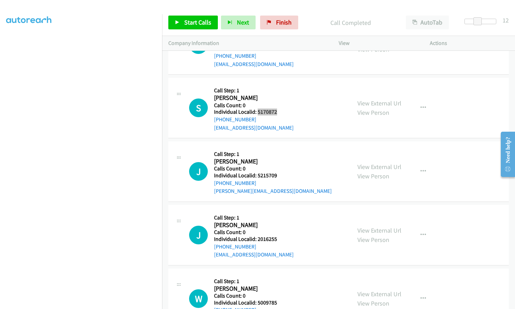
scroll to position [3711, 0]
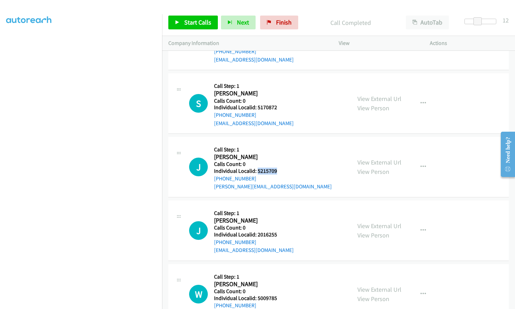
drag, startPoint x: 261, startPoint y: 171, endPoint x: 279, endPoint y: 172, distance: 17.7
click at [279, 172] on div "J Callback Scheduled Call Step: 1 Jeff Stone America/Chicago Calls Count: 0 Ind…" at bounding box center [267, 167] width 156 height 48
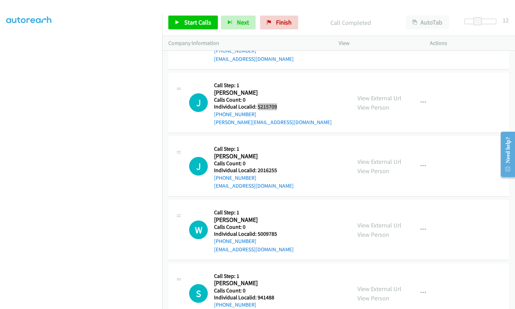
scroll to position [3780, 0]
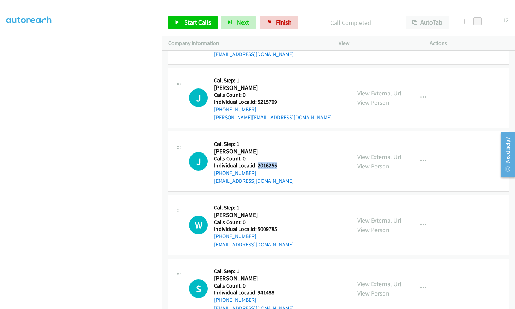
drag, startPoint x: 257, startPoint y: 165, endPoint x: 277, endPoint y: 164, distance: 20.1
click at [277, 164] on div "J Callback Scheduled Call Step: 1 Josh Hickle America/New_York Calls Count: 0 I…" at bounding box center [267, 162] width 156 height 48
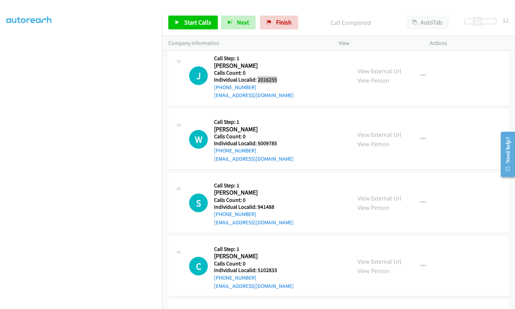
scroll to position [3867, 0]
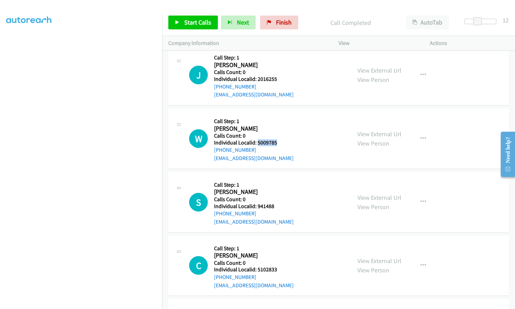
drag, startPoint x: 257, startPoint y: 143, endPoint x: 277, endPoint y: 142, distance: 20.5
click at [277, 142] on div "W Callback Scheduled Call Step: 1 William Pingpank America/New_York Calls Count…" at bounding box center [267, 139] width 156 height 48
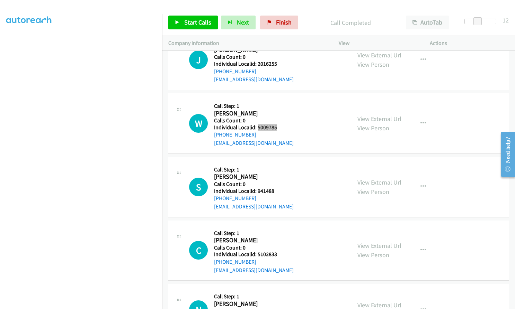
scroll to position [3919, 0]
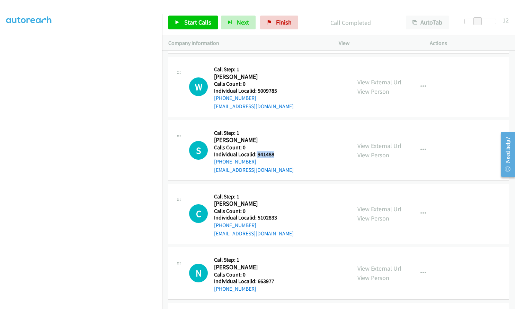
drag, startPoint x: 256, startPoint y: 154, endPoint x: 276, endPoint y: 154, distance: 20.4
click at [276, 154] on div "S Callback Scheduled Call Step: 1 Steven Moore America/Chicago Calls Count: 0 I…" at bounding box center [267, 151] width 156 height 48
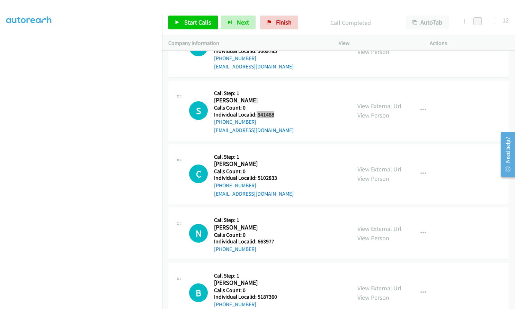
scroll to position [3962, 0]
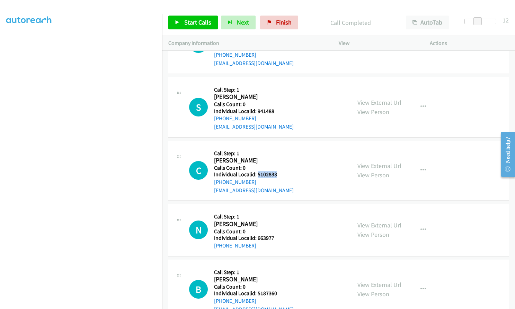
drag, startPoint x: 257, startPoint y: 174, endPoint x: 278, endPoint y: 174, distance: 20.8
click at [278, 174] on div "C Callback Scheduled Call Step: 1 Connor Mason America/New_York Calls Count: 0 …" at bounding box center [267, 171] width 156 height 48
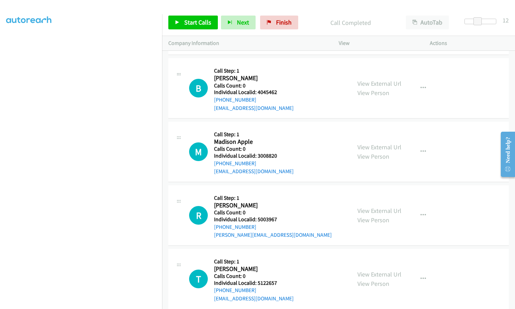
scroll to position [3417, 0]
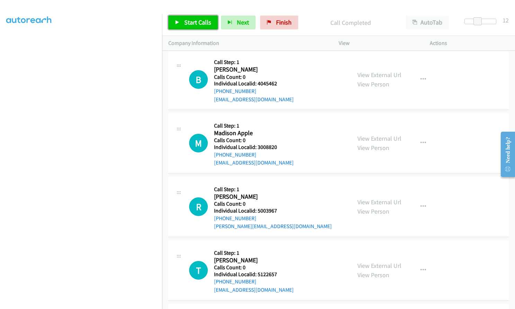
click at [191, 19] on span "Start Calls" at bounding box center [197, 22] width 27 height 8
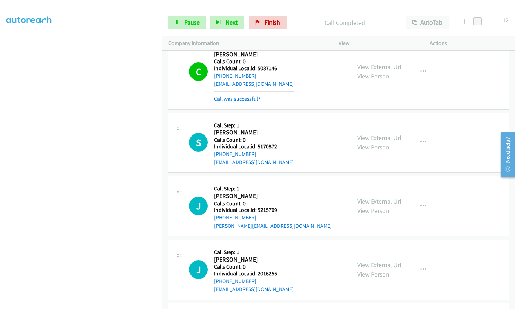
scroll to position [3754, 0]
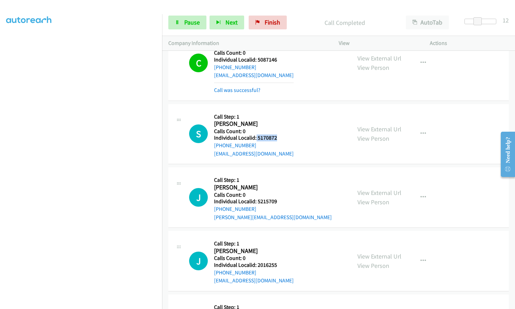
drag, startPoint x: 259, startPoint y: 138, endPoint x: 281, endPoint y: 137, distance: 22.2
click at [281, 137] on div "S Callback Scheduled Call Step: 1 Sherri Burrell America/Denver Calls Count: 0 …" at bounding box center [267, 134] width 156 height 48
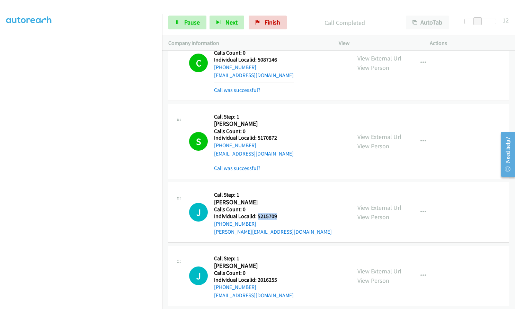
drag, startPoint x: 260, startPoint y: 217, endPoint x: 278, endPoint y: 217, distance: 18.4
click at [278, 217] on div "J Callback Scheduled Call Step: 1 Jeff Stone America/Chicago Calls Count: 0 Ind…" at bounding box center [267, 213] width 156 height 48
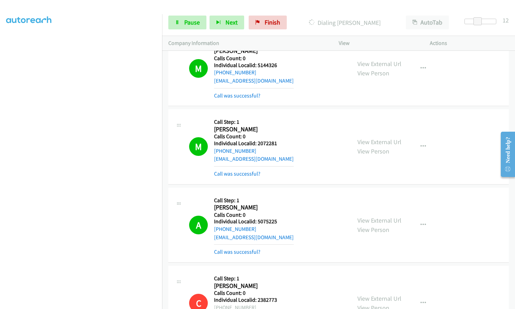
scroll to position [1366, 0]
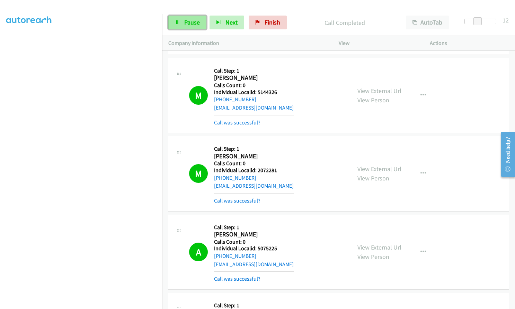
click at [183, 23] on link "Pause" at bounding box center [187, 23] width 38 height 14
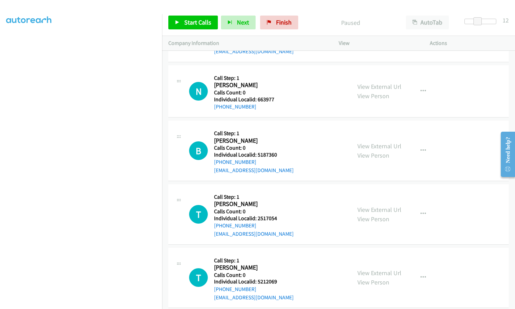
scroll to position [4221, 0]
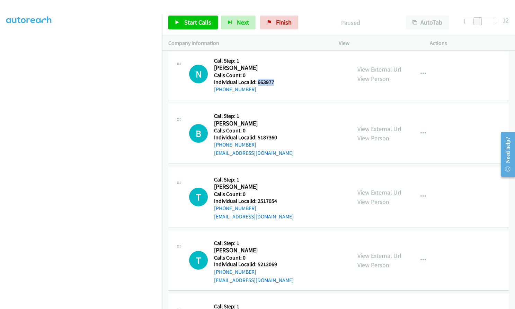
drag, startPoint x: 256, startPoint y: 81, endPoint x: 274, endPoint y: 80, distance: 18.0
click at [274, 80] on div "N Callback Scheduled Call Step: 1 Nicholas Dahn America/New_York Calls Count: 0…" at bounding box center [267, 73] width 156 height 39
drag, startPoint x: 256, startPoint y: 136, endPoint x: 278, endPoint y: 136, distance: 21.8
click at [278, 136] on div "B Callback Scheduled Call Step: 1 Brady Adams America/Denver Calls Count: 0 Ind…" at bounding box center [267, 134] width 156 height 48
drag, startPoint x: 262, startPoint y: 201, endPoint x: 277, endPoint y: 200, distance: 15.2
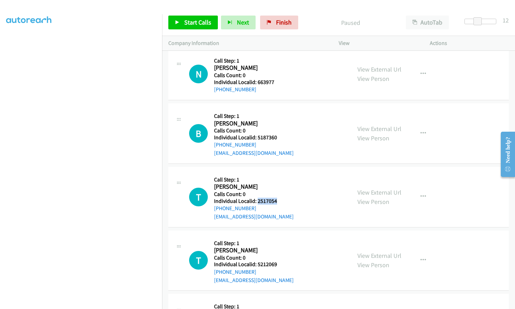
click at [277, 200] on div "T Callback Scheduled Call Step: 1 Thomas Gray America/Chicago Calls Count: 0 In…" at bounding box center [267, 197] width 156 height 48
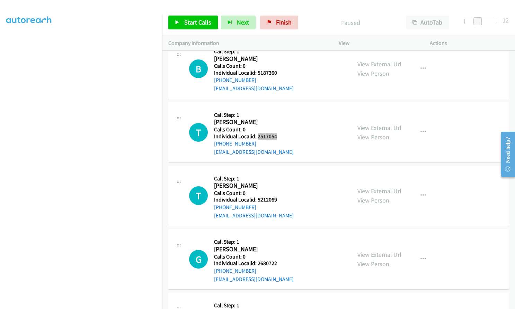
scroll to position [4291, 0]
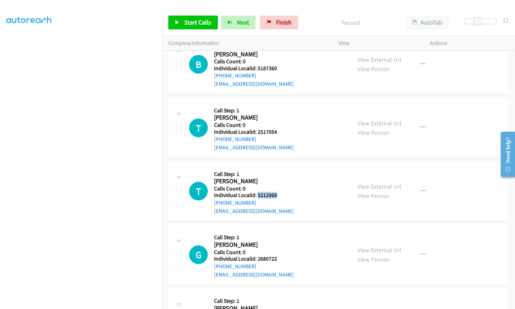
drag, startPoint x: 258, startPoint y: 195, endPoint x: 279, endPoint y: 195, distance: 21.8
click at [279, 195] on div "T Callback Scheduled Call Step: 1 Tony David America/New_York Calls Count: 0 In…" at bounding box center [267, 192] width 156 height 48
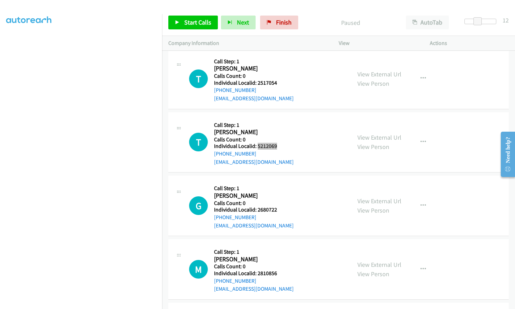
scroll to position [4343, 0]
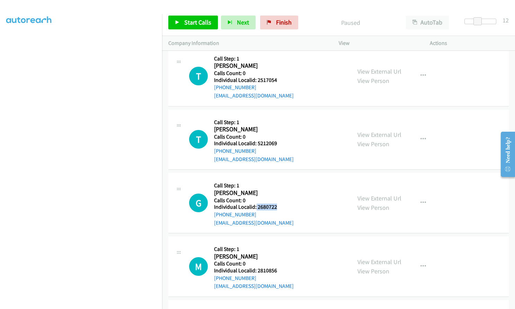
drag, startPoint x: 256, startPoint y: 206, endPoint x: 279, endPoint y: 208, distance: 23.6
click at [279, 208] on div "G Callback Scheduled Call Step: 1 Gary Bryant America/New_York Calls Count: 0 I…" at bounding box center [267, 203] width 156 height 48
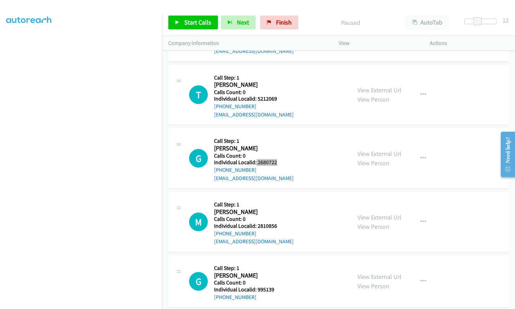
scroll to position [4395, 0]
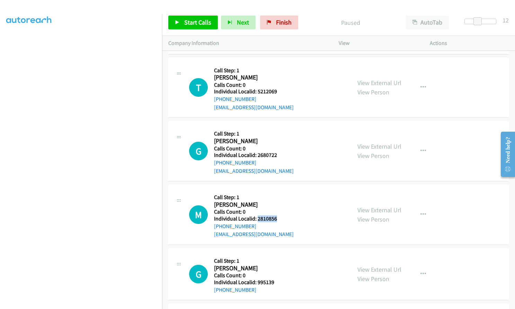
drag, startPoint x: 257, startPoint y: 222, endPoint x: 279, endPoint y: 220, distance: 22.2
click at [279, 220] on div "M Callback Scheduled Call Step: 1 Matthew Petti America/New_York Calls Count: 0…" at bounding box center [267, 215] width 156 height 48
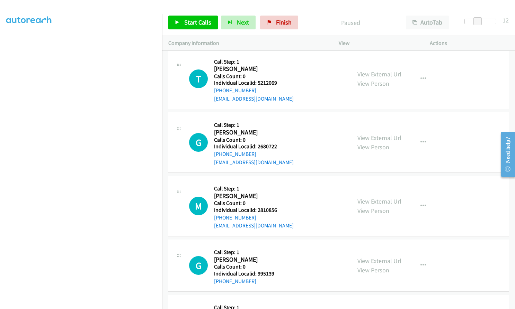
drag, startPoint x: 265, startPoint y: 220, endPoint x: 254, endPoint y: 178, distance: 43.3
click at [254, 178] on div "M Callback Scheduled Call Step: 1 Matthew Petti America/New_York Calls Count: 0…" at bounding box center [338, 206] width 340 height 61
drag, startPoint x: 257, startPoint y: 209, endPoint x: 277, endPoint y: 208, distance: 20.1
click at [277, 208] on div "M Callback Scheduled Call Step: 1 Matthew Petti America/New_York Calls Count: 0…" at bounding box center [267, 206] width 156 height 48
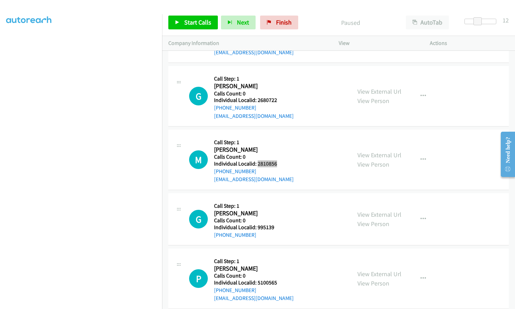
scroll to position [4464, 0]
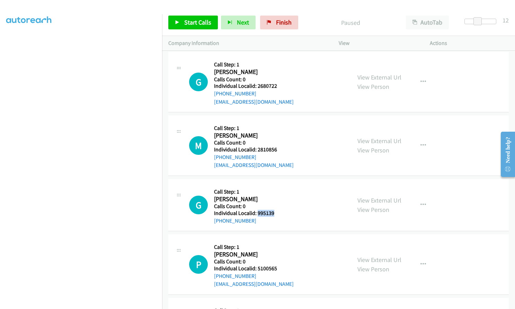
drag, startPoint x: 257, startPoint y: 214, endPoint x: 276, endPoint y: 214, distance: 19.0
click at [276, 214] on div "G Callback Scheduled Call Step: 1 Greg Moses America/Chicago Calls Count: 0 Ind…" at bounding box center [267, 205] width 156 height 39
click at [183, 24] on link "Start Calls" at bounding box center [193, 23] width 50 height 14
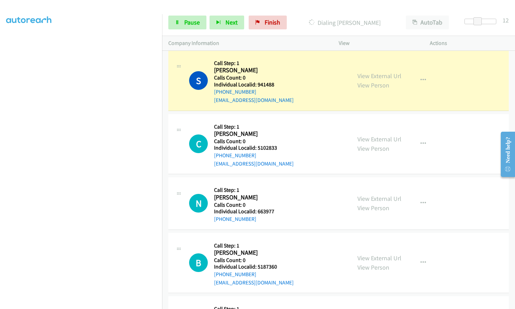
scroll to position [4118, 0]
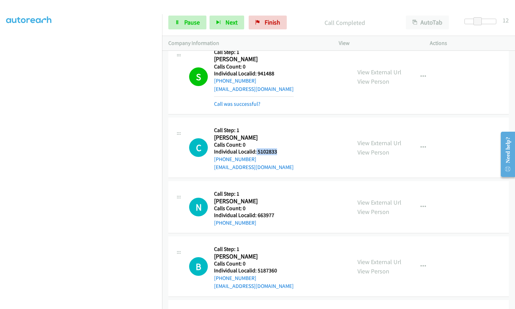
drag, startPoint x: 256, startPoint y: 151, endPoint x: 278, endPoint y: 151, distance: 22.2
click at [278, 151] on div "C Callback Scheduled Call Step: 1 Connor Mason America/New_York Calls Count: 0 …" at bounding box center [267, 148] width 156 height 48
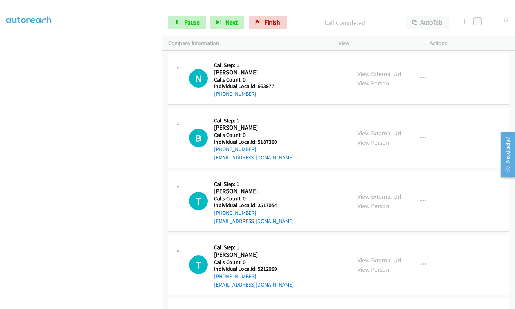
scroll to position [4273, 0]
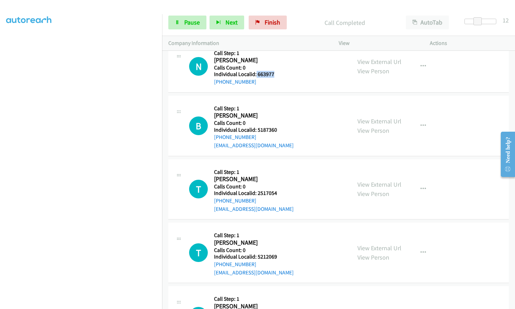
drag, startPoint x: 256, startPoint y: 73, endPoint x: 276, endPoint y: 75, distance: 20.5
click at [276, 75] on div "N Callback Scheduled Call Step: 1 Nicholas Dahn America/New_York Calls Count: 0…" at bounding box center [267, 66] width 156 height 39
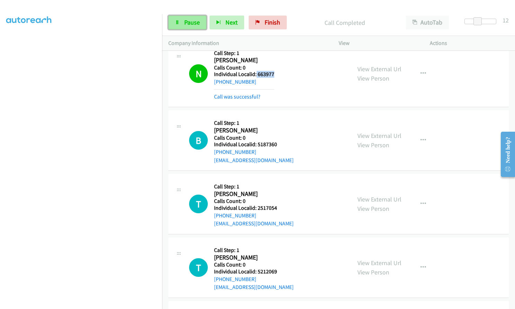
click at [191, 22] on span "Pause" at bounding box center [192, 22] width 16 height 8
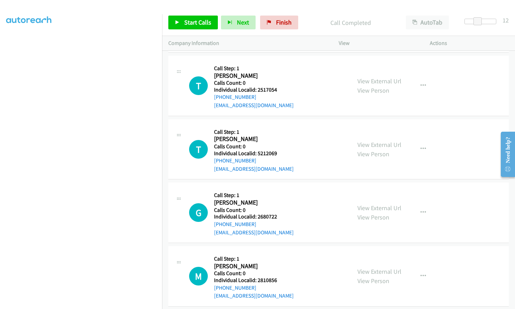
scroll to position [4412, 0]
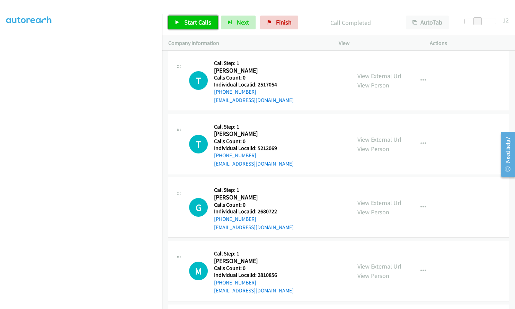
click at [181, 25] on link "Start Calls" at bounding box center [193, 23] width 50 height 14
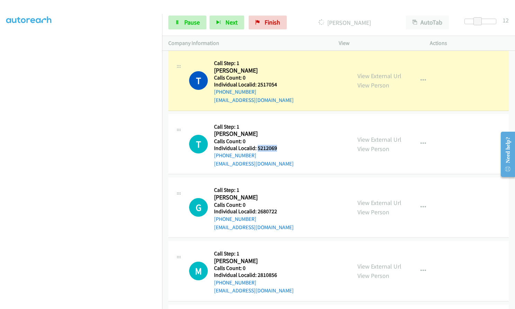
drag, startPoint x: 257, startPoint y: 148, endPoint x: 278, endPoint y: 146, distance: 20.9
click at [278, 146] on div "T Callback Scheduled Call Step: 1 Tony David America/New_York Calls Count: 0 In…" at bounding box center [267, 144] width 156 height 48
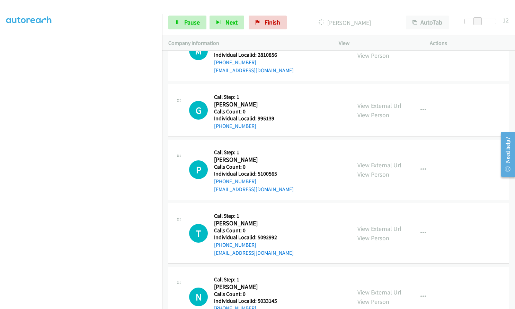
scroll to position [4637, 0]
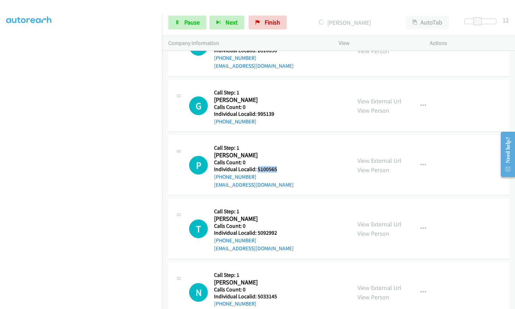
drag, startPoint x: 257, startPoint y: 169, endPoint x: 279, endPoint y: 168, distance: 22.2
click at [279, 168] on div "P Callback Scheduled Call Step: 1 Paula De Land America/New_York Calls Count: 0…" at bounding box center [267, 166] width 156 height 48
drag, startPoint x: 255, startPoint y: 232, endPoint x: 284, endPoint y: 233, distance: 29.1
click at [284, 233] on h5 "Individual Localid: 5092992" at bounding box center [254, 233] width 80 height 7
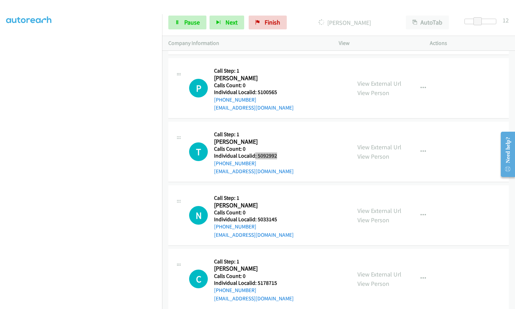
scroll to position [4732, 0]
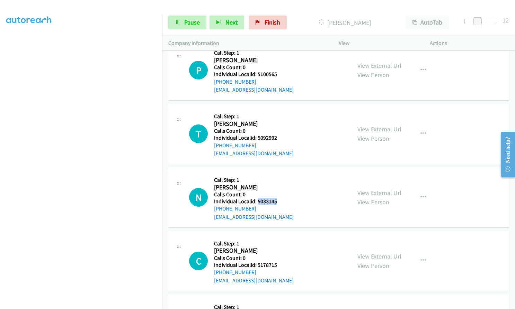
drag, startPoint x: 258, startPoint y: 201, endPoint x: 278, endPoint y: 200, distance: 20.8
click at [278, 200] on div "N Callback Scheduled Call Step: 1 Nathan Anderson America/New_York Calls Count:…" at bounding box center [267, 198] width 156 height 48
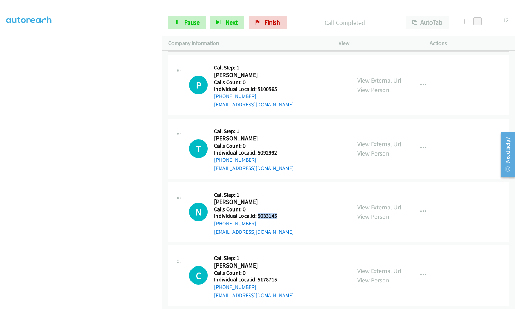
scroll to position [4747, 0]
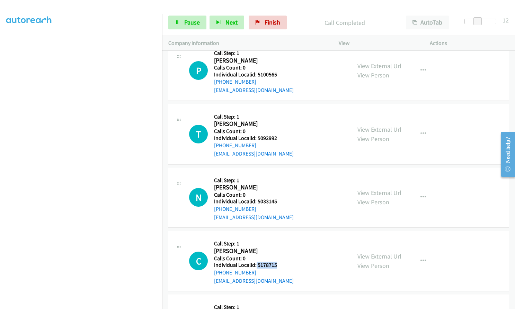
drag, startPoint x: 256, startPoint y: 265, endPoint x: 275, endPoint y: 263, distance: 18.5
click at [275, 263] on h5 "Individual Localid: 5178715" at bounding box center [254, 265] width 80 height 7
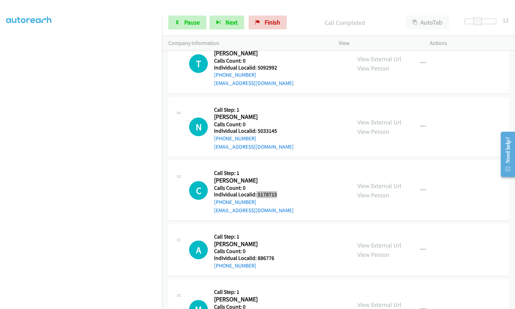
scroll to position [4833, 0]
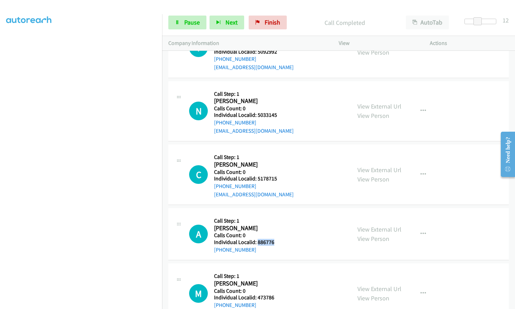
drag, startPoint x: 256, startPoint y: 242, endPoint x: 277, endPoint y: 241, distance: 21.1
click at [277, 241] on div "A Callback Scheduled Call Step: 1 Albert Salas America/Denver Calls Count: 0 In…" at bounding box center [267, 234] width 156 height 39
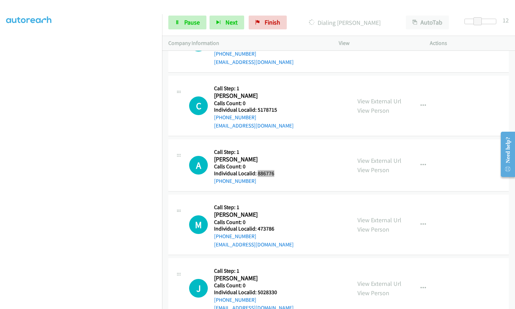
scroll to position [4920, 0]
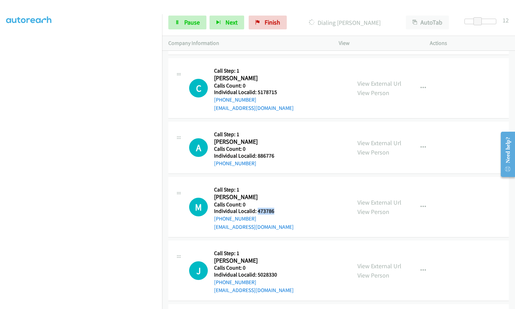
drag, startPoint x: 256, startPoint y: 210, endPoint x: 278, endPoint y: 210, distance: 22.2
click at [278, 210] on div "M Callback Scheduled Call Step: 1 Michael Harris America/New_York Calls Count: …" at bounding box center [267, 207] width 156 height 48
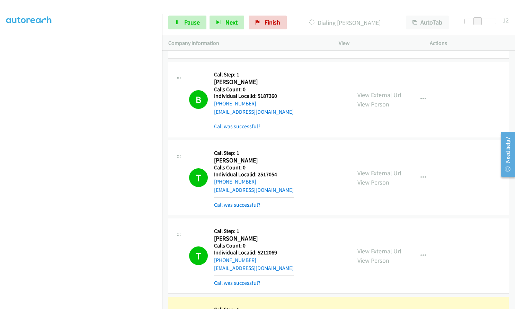
scroll to position [4363, 0]
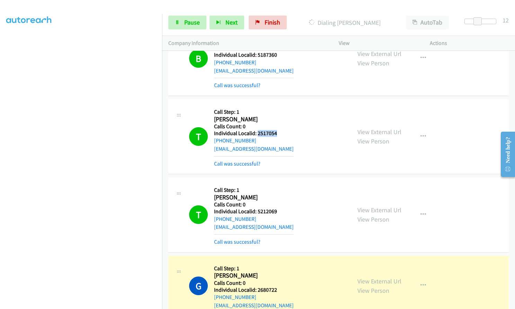
drag, startPoint x: 257, startPoint y: 133, endPoint x: 276, endPoint y: 132, distance: 18.7
click at [280, 132] on div "T Callback Scheduled Call Step: 1 Thomas Gray America/Chicago Calls Count: 0 In…" at bounding box center [267, 137] width 156 height 62
drag, startPoint x: 257, startPoint y: 211, endPoint x: 281, endPoint y: 211, distance: 24.2
click at [281, 211] on div "T Callback Scheduled Call Step: 1 Tony David America/New_York Calls Count: 0 In…" at bounding box center [267, 215] width 156 height 62
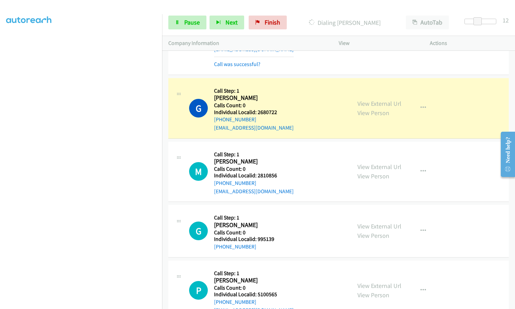
scroll to position [4579, 0]
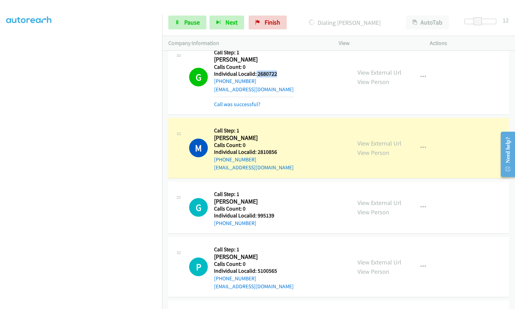
drag, startPoint x: 255, startPoint y: 73, endPoint x: 277, endPoint y: 73, distance: 21.1
click at [279, 73] on div "G Callback Scheduled Call Step: 1 Gary Bryant America/New_York Calls Count: 0 I…" at bounding box center [267, 77] width 156 height 62
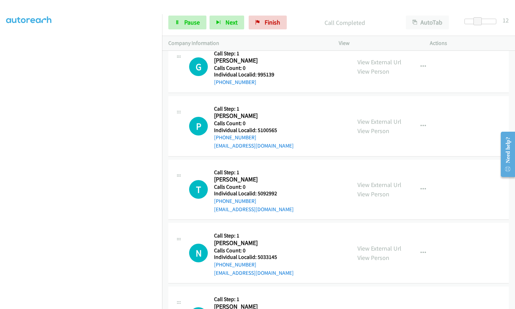
scroll to position [64, 0]
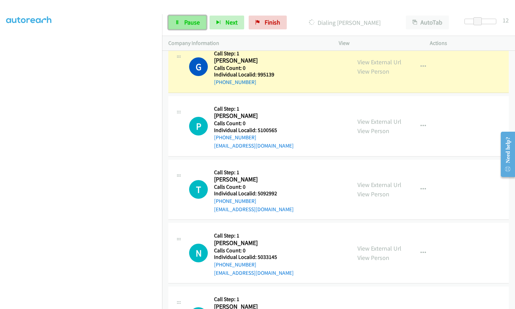
click at [191, 25] on span "Pause" at bounding box center [192, 22] width 16 height 8
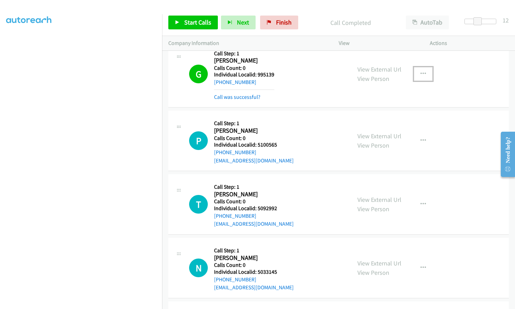
click at [424, 75] on button "button" at bounding box center [423, 74] width 19 height 14
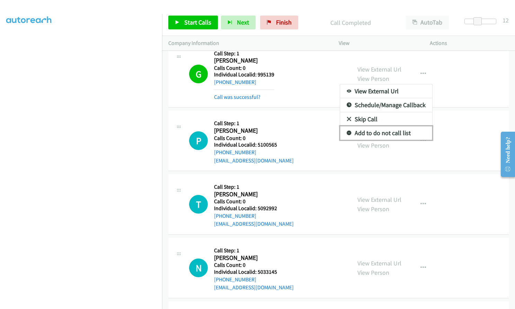
click at [347, 133] on icon at bounding box center [349, 133] width 5 height 5
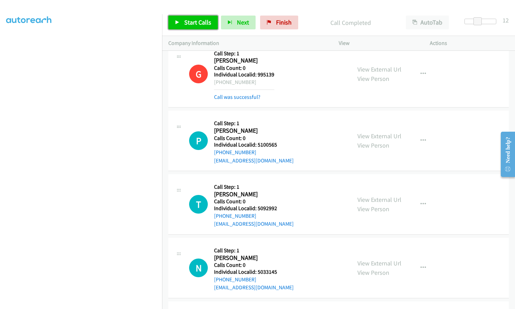
click at [178, 22] on icon at bounding box center [177, 22] width 5 height 5
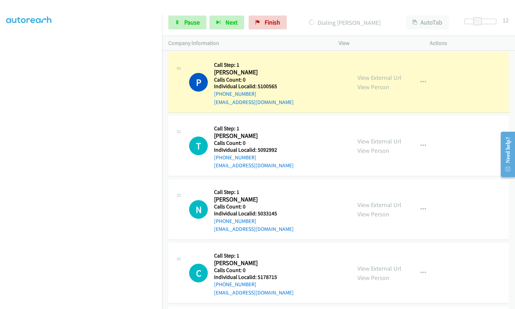
scroll to position [4796, 0]
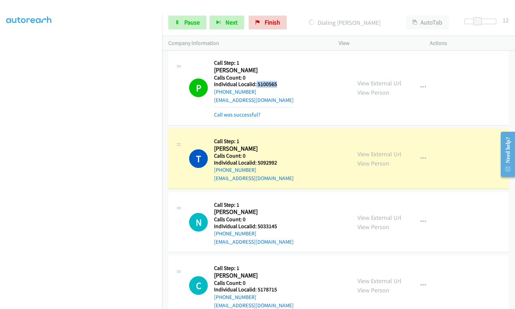
drag, startPoint x: 255, startPoint y: 85, endPoint x: 280, endPoint y: 84, distance: 24.6
click at [280, 84] on div "P Callback Scheduled Call Step: 1 Paula De Land America/New_York Calls Count: 0…" at bounding box center [267, 87] width 156 height 62
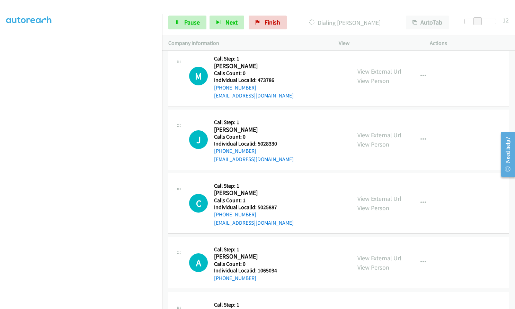
scroll to position [5151, 0]
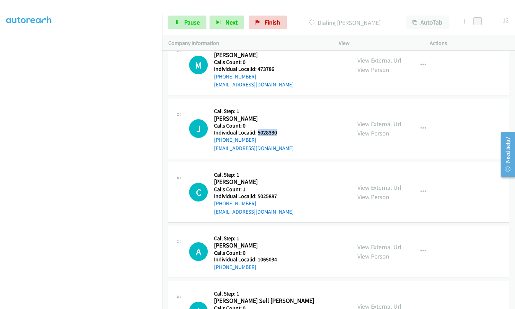
drag, startPoint x: 263, startPoint y: 133, endPoint x: 281, endPoint y: 132, distance: 18.0
click at [281, 132] on div "J Callback Scheduled Call Step: 1 Joseph De Simone America/New_York Calls Count…" at bounding box center [267, 129] width 156 height 48
drag, startPoint x: 258, startPoint y: 197, endPoint x: 279, endPoint y: 195, distance: 21.3
click at [279, 195] on div "C Callback Scheduled Call Step: 1 Collette Keene America/New_York Calls Count: …" at bounding box center [267, 193] width 156 height 48
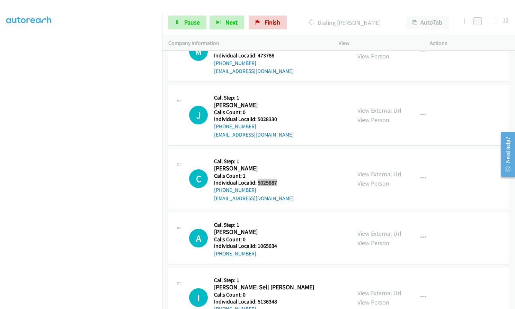
scroll to position [5220, 0]
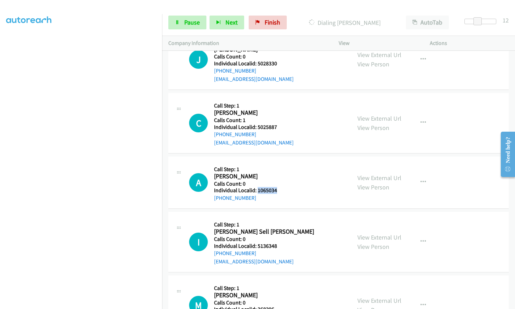
drag, startPoint x: 257, startPoint y: 190, endPoint x: 279, endPoint y: 190, distance: 21.8
click at [279, 190] on div "A Callback Scheduled Call Step: 1 Andrew Mcquarrie America/New_York Calls Count…" at bounding box center [267, 182] width 156 height 39
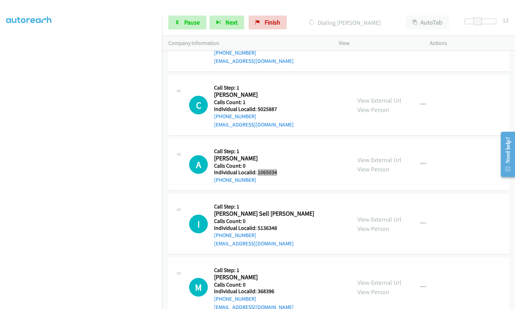
scroll to position [5289, 0]
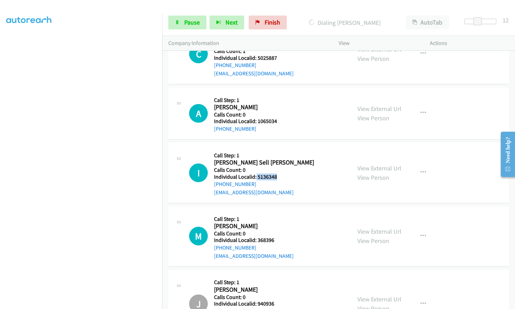
drag, startPoint x: 255, startPoint y: 176, endPoint x: 267, endPoint y: 179, distance: 11.8
click at [281, 178] on div "I Callback Scheduled Call Step: 1 Ingrid Sell Boccelli America/New_York Calls C…" at bounding box center [267, 173] width 156 height 48
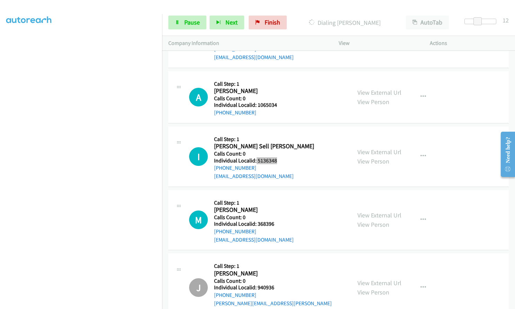
scroll to position [5358, 0]
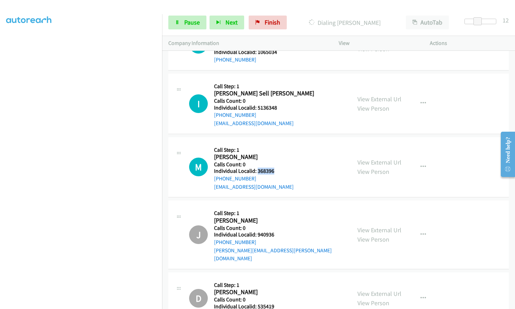
drag, startPoint x: 265, startPoint y: 172, endPoint x: 276, endPoint y: 172, distance: 11.4
click at [276, 172] on div "M Callback Scheduled Call Step: 1 Marty Smith America/New_York Calls Count: 0 I…" at bounding box center [267, 168] width 156 height 48
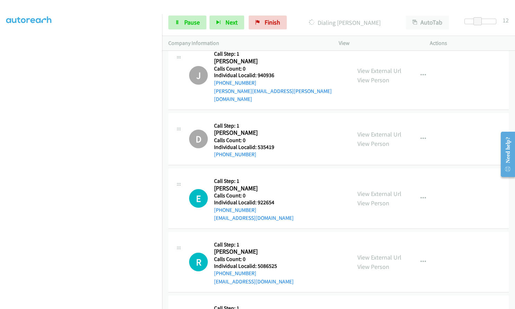
scroll to position [5523, 0]
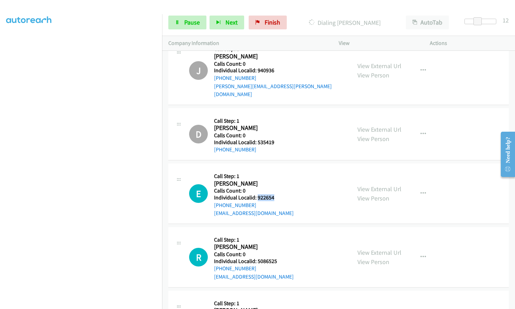
drag, startPoint x: 258, startPoint y: 188, endPoint x: 277, endPoint y: 189, distance: 19.8
click at [277, 189] on div "E Callback Scheduled Call Step: 1 Eric Watt America/Los_Angeles Calls Count: 0 …" at bounding box center [267, 194] width 156 height 48
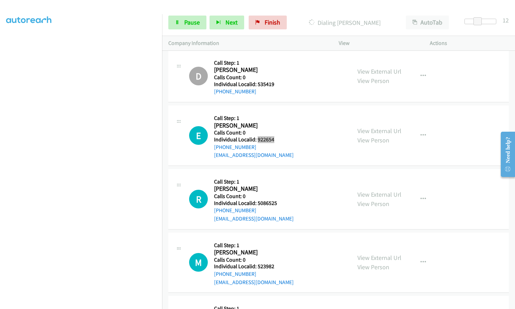
scroll to position [5592, 0]
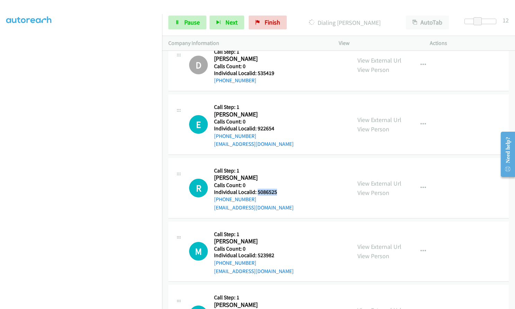
drag, startPoint x: 258, startPoint y: 184, endPoint x: 278, endPoint y: 183, distance: 20.4
click at [278, 189] on h5 "Individual Localid: 5086525" at bounding box center [254, 192] width 80 height 7
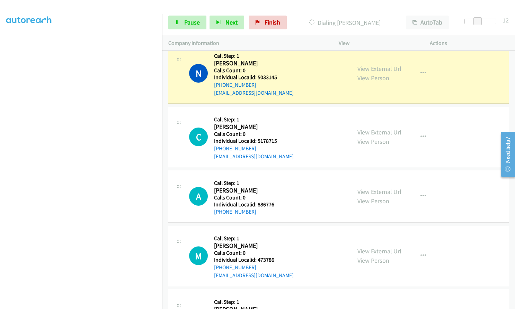
scroll to position [4960, 0]
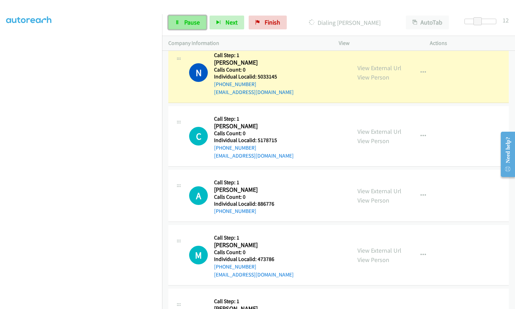
click at [190, 20] on span "Pause" at bounding box center [192, 22] width 16 height 8
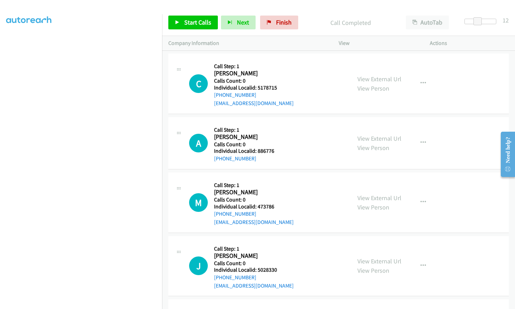
scroll to position [5029, 0]
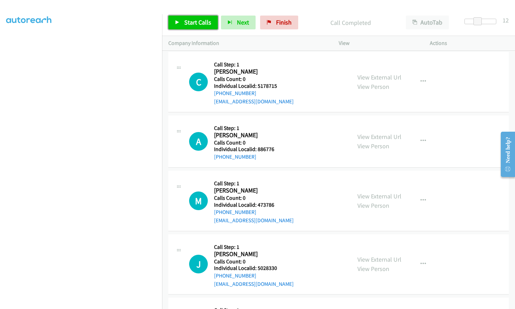
click at [194, 23] on span "Start Calls" at bounding box center [197, 22] width 27 height 8
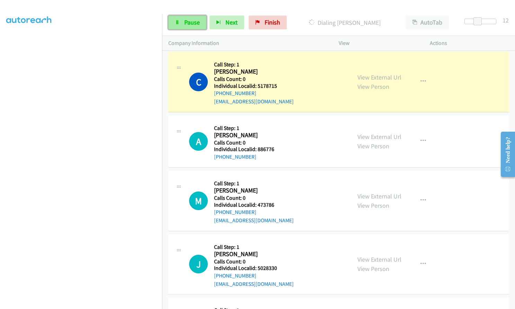
click at [191, 20] on span "Pause" at bounding box center [192, 22] width 16 height 8
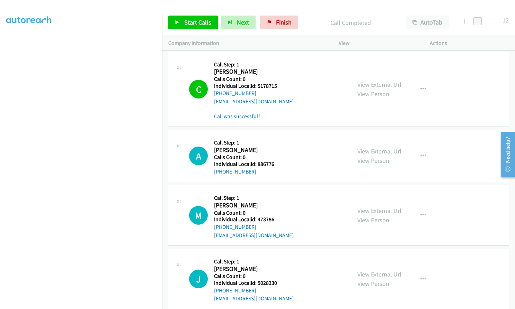
click at [308, 124] on div "C Callback Scheduled Call Step: 1 Cynthia Butler Mobley America/New_York Calls …" at bounding box center [338, 89] width 340 height 75
click at [191, 23] on span "Start Calls" at bounding box center [197, 22] width 27 height 8
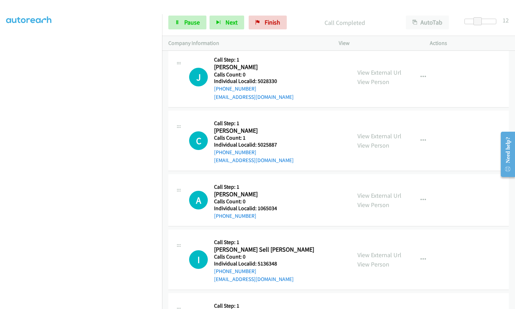
scroll to position [5263, 0]
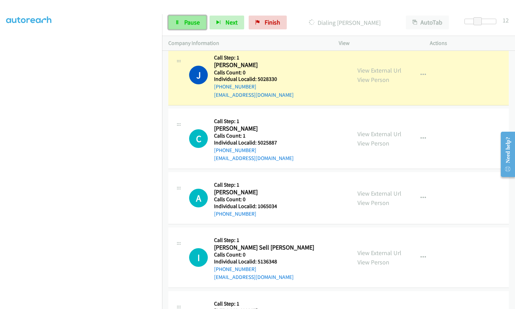
click at [186, 25] on span "Pause" at bounding box center [192, 22] width 16 height 8
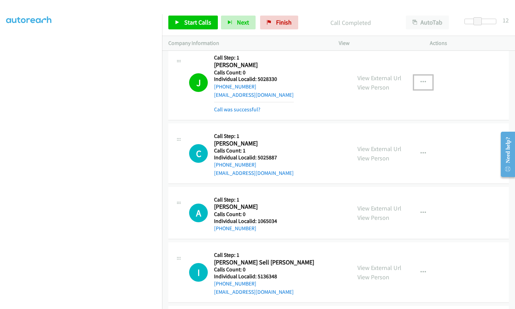
click at [424, 81] on button "button" at bounding box center [423, 82] width 19 height 14
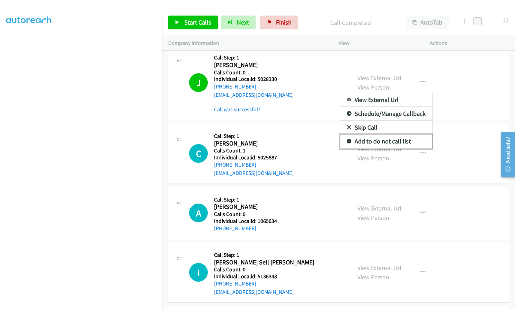
click at [347, 143] on icon at bounding box center [349, 142] width 5 height 5
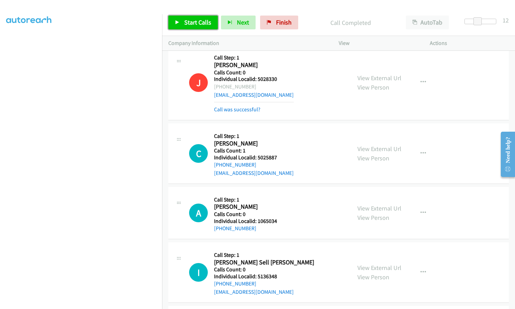
click at [201, 24] on span "Start Calls" at bounding box center [197, 22] width 27 height 8
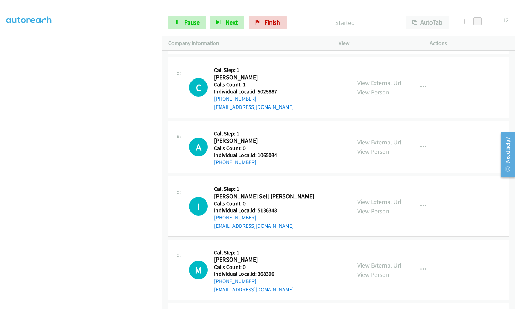
scroll to position [5332, 0]
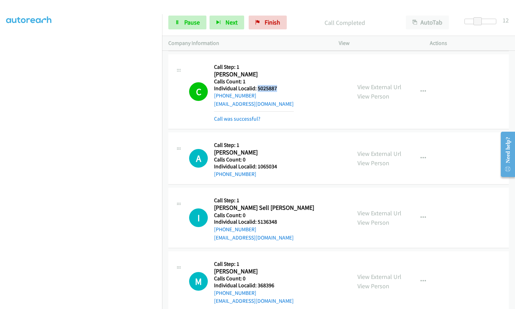
drag, startPoint x: 257, startPoint y: 87, endPoint x: 280, endPoint y: 87, distance: 22.5
click at [280, 87] on div "C Callback Scheduled Call Step: 1 Collette Keene America/New_York Calls Count: …" at bounding box center [267, 92] width 156 height 62
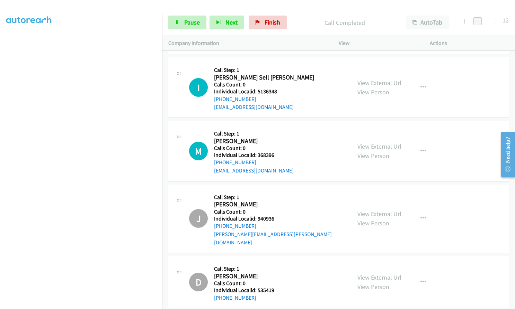
scroll to position [5479, 0]
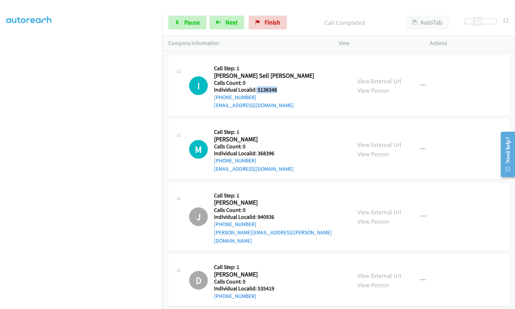
drag, startPoint x: 255, startPoint y: 90, endPoint x: 278, endPoint y: 89, distance: 22.9
click at [278, 89] on div "I Callback Scheduled Call Step: 1 Ingrid Sell Boccelli America/New_York Calls C…" at bounding box center [267, 86] width 156 height 48
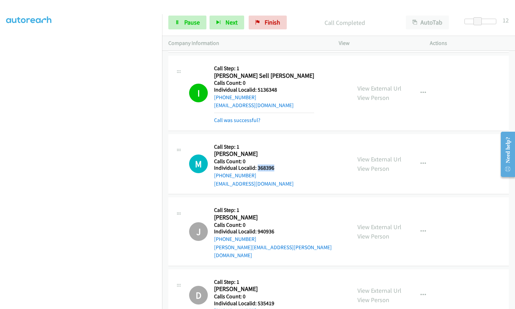
drag, startPoint x: 259, startPoint y: 169, endPoint x: 278, endPoint y: 168, distance: 19.4
click at [278, 168] on div "M Callback Scheduled Call Step: 1 Marty Smith America/New_York Calls Count: 0 I…" at bounding box center [267, 165] width 156 height 48
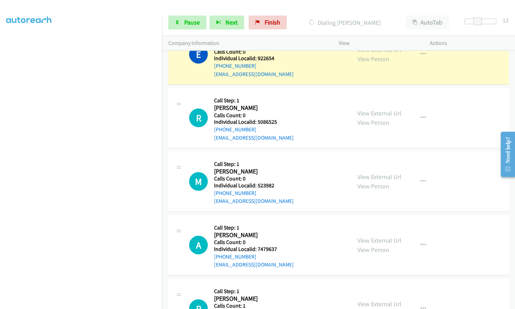
scroll to position [5800, 0]
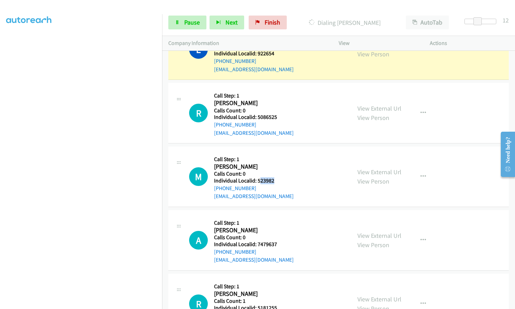
drag, startPoint x: 258, startPoint y: 173, endPoint x: 273, endPoint y: 172, distance: 15.3
click at [274, 172] on div "M Callback Scheduled Call Step: 1 Minako Mcmahon America/Los_Angeles Calls Coun…" at bounding box center [267, 177] width 156 height 48
click at [262, 171] on h5 "Calls Count: 0" at bounding box center [254, 174] width 80 height 7
drag, startPoint x: 257, startPoint y: 171, endPoint x: 277, endPoint y: 171, distance: 20.1
click at [277, 171] on div "M Callback Scheduled Call Step: 1 Minako Mcmahon America/Los_Angeles Calls Coun…" at bounding box center [267, 177] width 156 height 48
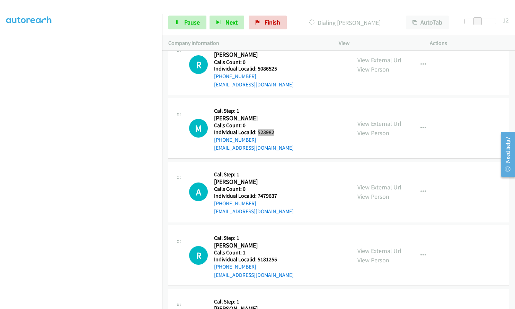
scroll to position [5860, 0]
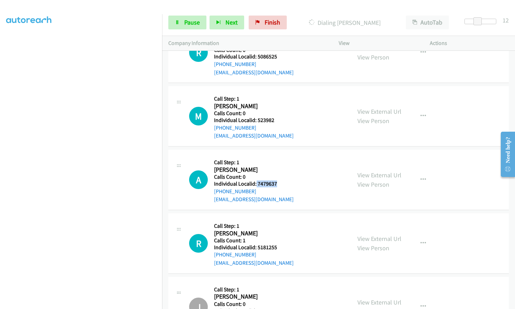
drag, startPoint x: 255, startPoint y: 175, endPoint x: 282, endPoint y: 174, distance: 26.7
click at [282, 174] on div "A Callback Scheduled Call Step: 1 Adam Moore America/Phoenix Calls Count: 0 Ind…" at bounding box center [267, 180] width 156 height 48
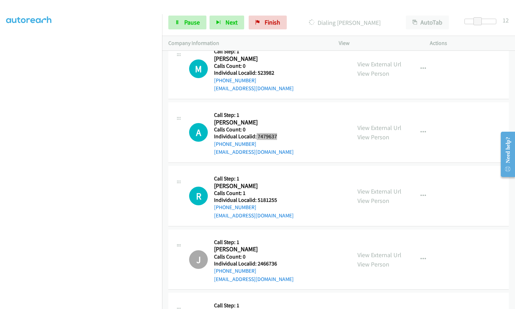
scroll to position [5921, 0]
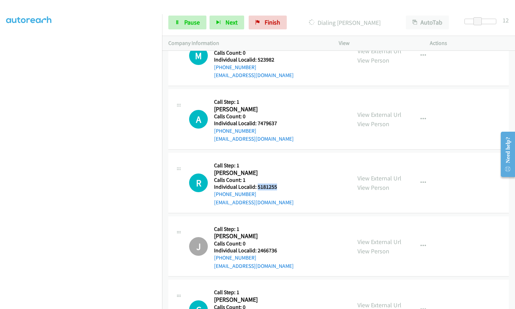
drag, startPoint x: 257, startPoint y: 178, endPoint x: 279, endPoint y: 176, distance: 21.9
click at [279, 176] on div "R Callback Scheduled Call Step: 1 Robert Simon America/Los_Angeles Calls Count:…" at bounding box center [267, 183] width 156 height 48
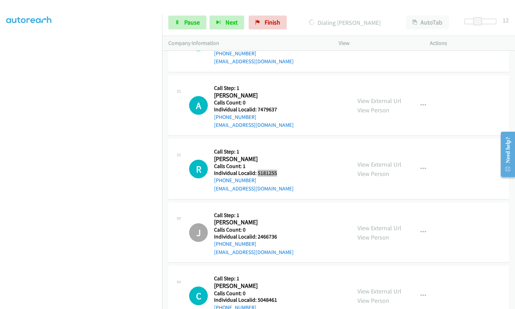
scroll to position [5999, 0]
drag, startPoint x: 256, startPoint y: 226, endPoint x: 280, endPoint y: 226, distance: 24.2
click at [280, 226] on div "C Callback Scheduled Call Step: 1 Charlie Cronin America/Los_Angeles Calls Coun…" at bounding box center [267, 232] width 156 height 48
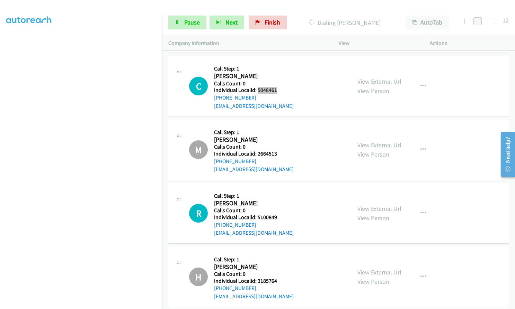
scroll to position [6154, 0]
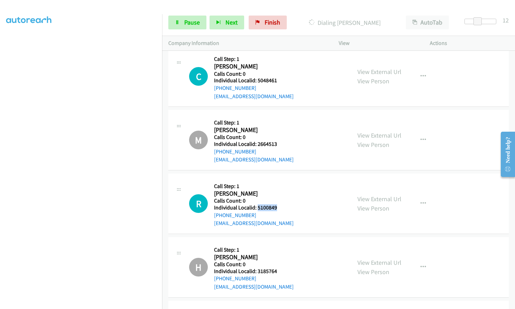
drag, startPoint x: 263, startPoint y: 201, endPoint x: 280, endPoint y: 201, distance: 17.0
click at [280, 201] on div "R Callback Scheduled Call Step: 1 Ramprasad Prabhakar America/Los_Angeles Calls…" at bounding box center [267, 204] width 156 height 48
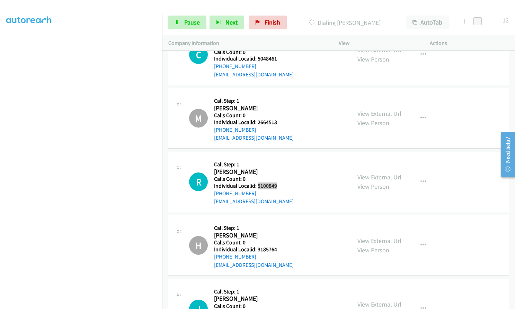
scroll to position [6267, 0]
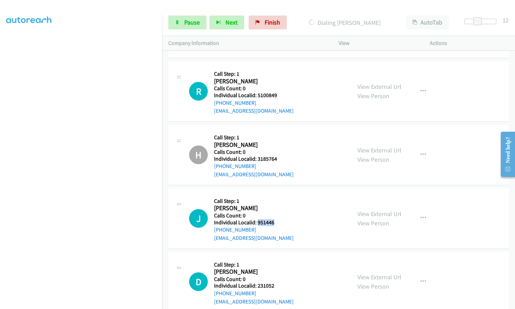
drag, startPoint x: 257, startPoint y: 214, endPoint x: 276, endPoint y: 214, distance: 19.0
click at [276, 214] on div "J Callback Scheduled Call Step: 1 James Garland America/Los_Angeles Calls Count…" at bounding box center [267, 219] width 156 height 48
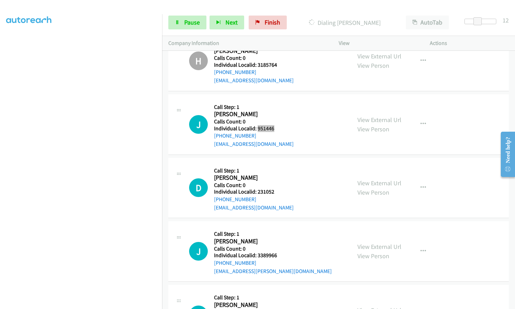
scroll to position [6397, 0]
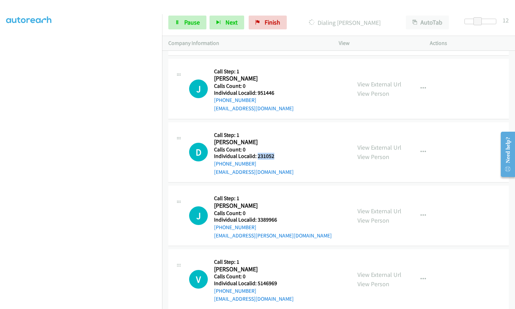
drag, startPoint x: 257, startPoint y: 147, endPoint x: 275, endPoint y: 147, distance: 18.0
click at [275, 153] on h5 "Individual Localid: 231052" at bounding box center [254, 156] width 80 height 7
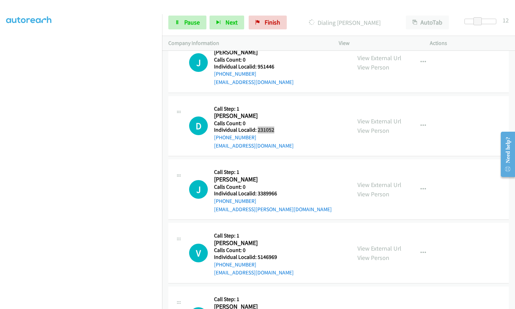
scroll to position [6483, 0]
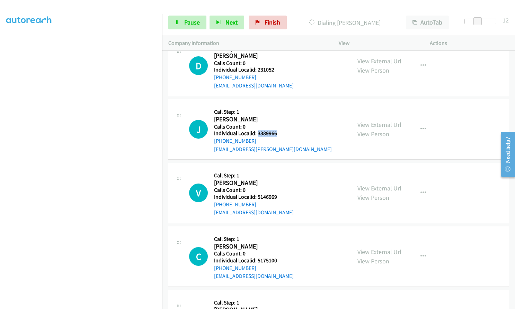
drag, startPoint x: 257, startPoint y: 125, endPoint x: 281, endPoint y: 124, distance: 24.3
click at [281, 124] on div "J Callback Scheduled Call Step: 1 Jack Kotovsky America/Los_Angeles Calls Count…" at bounding box center [267, 130] width 156 height 48
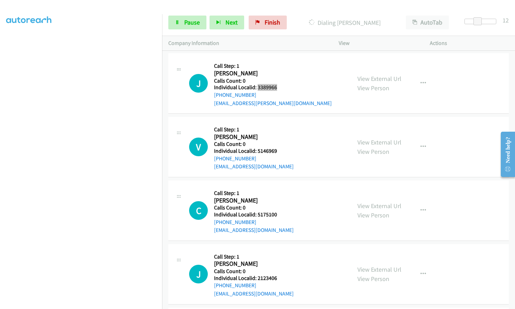
scroll to position [6535, 0]
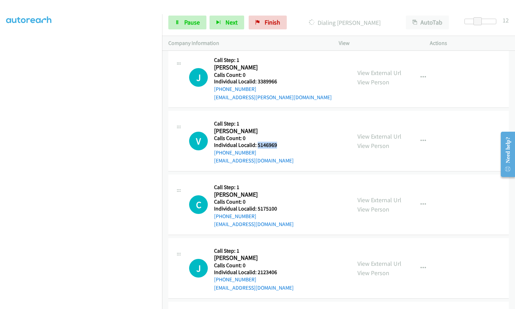
drag, startPoint x: 256, startPoint y: 137, endPoint x: 276, endPoint y: 136, distance: 20.1
click at [276, 136] on div "V Callback Scheduled Call Step: 1 Vinh Nguyen America/Denver Calls Count: 0 Ind…" at bounding box center [267, 141] width 156 height 48
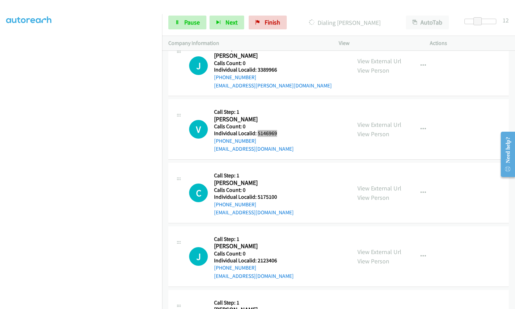
scroll to position [6570, 0]
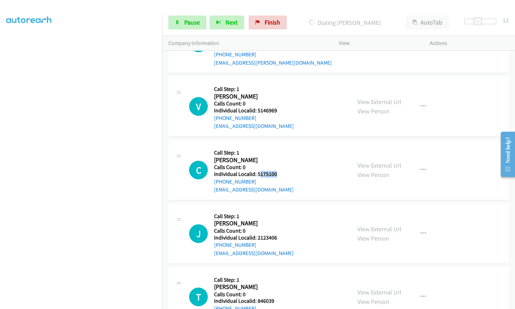
drag, startPoint x: 264, startPoint y: 166, endPoint x: 281, endPoint y: 165, distance: 16.6
click at [281, 165] on div "C Callback Scheduled Call Step: 1 Crystal Dodson America/New_York Calls Count: …" at bounding box center [267, 170] width 156 height 48
click at [263, 156] on h2 "Crystal Dodson" at bounding box center [254, 160] width 80 height 8
drag, startPoint x: 267, startPoint y: 165, endPoint x: 278, endPoint y: 166, distance: 11.1
click at [278, 171] on h5 "Individual Localid: 5175100" at bounding box center [254, 174] width 80 height 7
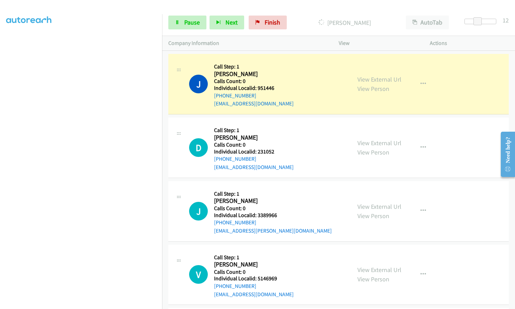
scroll to position [6507, 0]
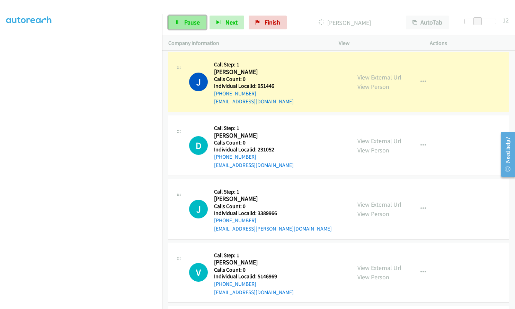
click at [185, 24] on span "Pause" at bounding box center [192, 22] width 16 height 8
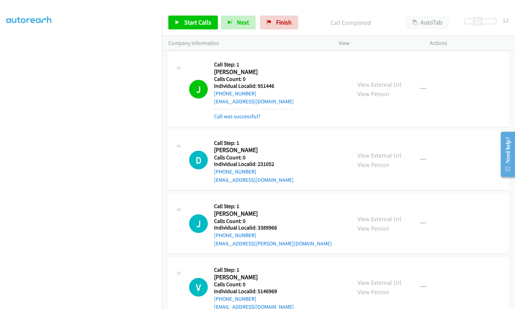
scroll to position [79, 0]
click at [186, 20] on span "Start Calls" at bounding box center [197, 22] width 27 height 8
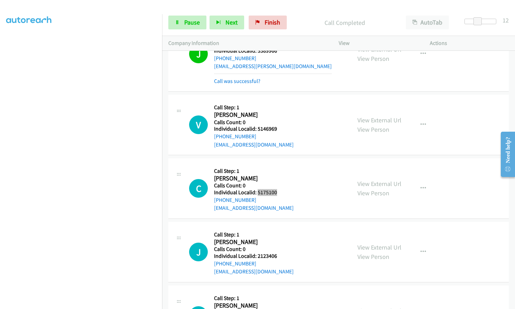
scroll to position [6723, 0]
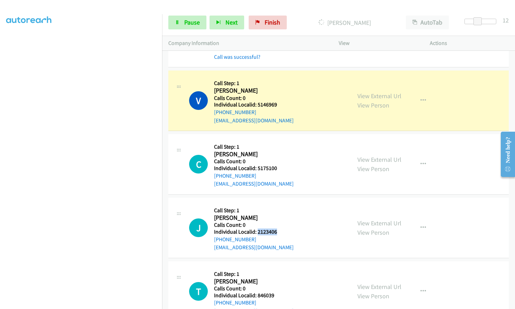
drag, startPoint x: 257, startPoint y: 224, endPoint x: 279, endPoint y: 223, distance: 22.5
click at [279, 223] on div "J Callback Scheduled Call Step: 1 Joe Klokkevold America/Los_Angeles Calls Coun…" at bounding box center [267, 228] width 156 height 48
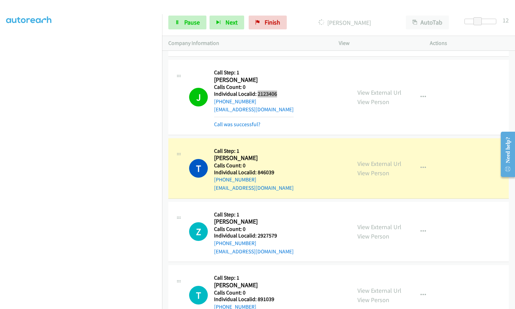
scroll to position [6914, 0]
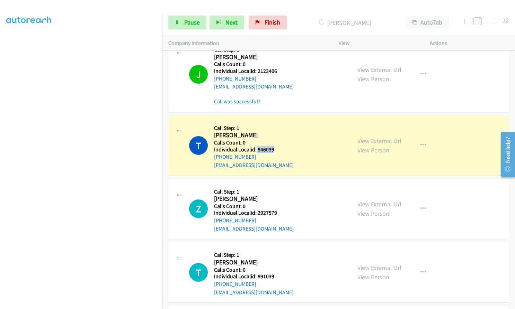
drag, startPoint x: 256, startPoint y: 142, endPoint x: 276, endPoint y: 141, distance: 19.8
click at [276, 141] on div "T Callback Scheduled Call Step: 1 Thomas Kuczarski America/New_York Calls Count…" at bounding box center [267, 146] width 156 height 48
drag, startPoint x: 257, startPoint y: 204, endPoint x: 280, endPoint y: 203, distance: 22.9
click at [280, 203] on div "Z Callback Scheduled Call Step: 1 Zachary Knudsen America/New_York Calls Count:…" at bounding box center [267, 210] width 156 height 48
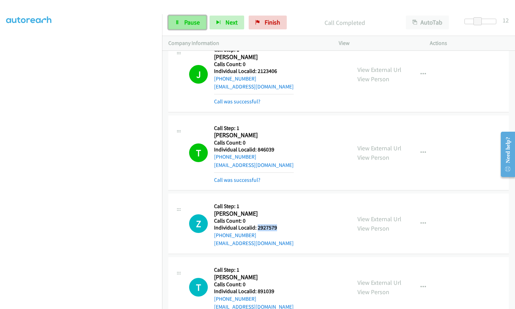
click at [195, 20] on span "Pause" at bounding box center [192, 22] width 16 height 8
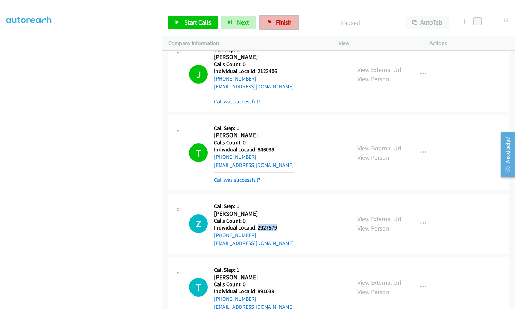
click at [288, 21] on span "Finish" at bounding box center [284, 22] width 16 height 8
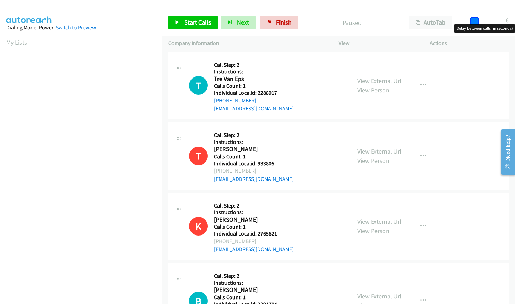
drag, startPoint x: 470, startPoint y: 19, endPoint x: 476, endPoint y: 19, distance: 6.2
click at [476, 19] on span at bounding box center [474, 21] width 8 height 8
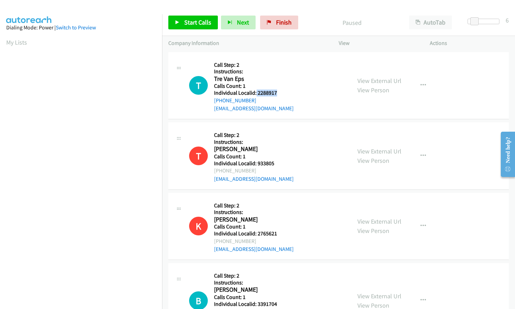
drag, startPoint x: 255, startPoint y: 92, endPoint x: 281, endPoint y: 91, distance: 25.6
click at [281, 91] on h5 "Individual Localid: 2288917" at bounding box center [254, 93] width 80 height 7
copy h5 "2288917"
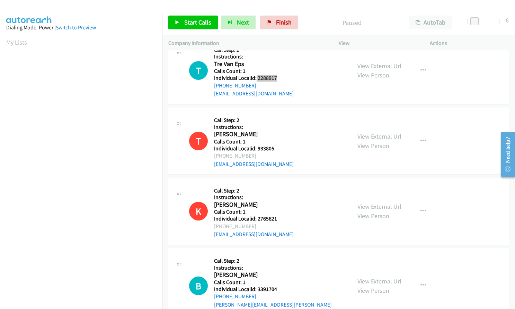
scroll to position [26, 0]
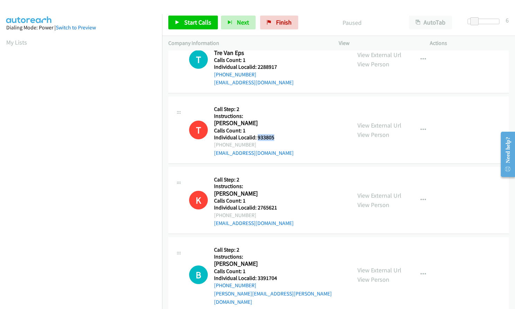
drag, startPoint x: 257, startPoint y: 137, endPoint x: 276, endPoint y: 136, distance: 19.1
click at [276, 136] on h5 "Individual Localid: 933805" at bounding box center [254, 137] width 80 height 7
copy h5 "933805"
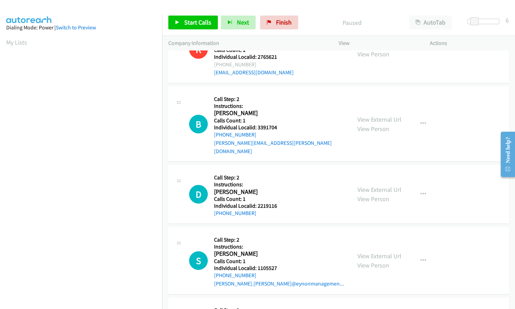
scroll to position [182, 0]
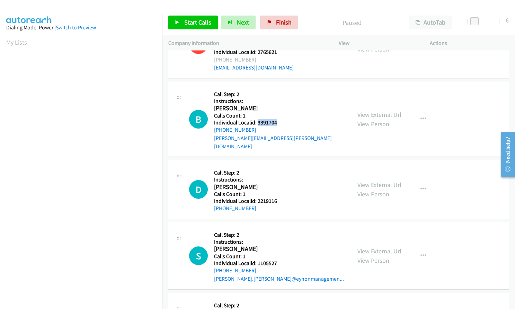
drag, startPoint x: 256, startPoint y: 122, endPoint x: 284, endPoint y: 123, distance: 28.0
click at [284, 123] on h5 "Individual Localid: 3391704" at bounding box center [279, 122] width 131 height 7
copy h5 "3391704"
drag, startPoint x: 256, startPoint y: 193, endPoint x: 275, endPoint y: 191, distance: 18.5
click at [275, 198] on h5 "Individual Localid: 2219116" at bounding box center [254, 201] width 80 height 7
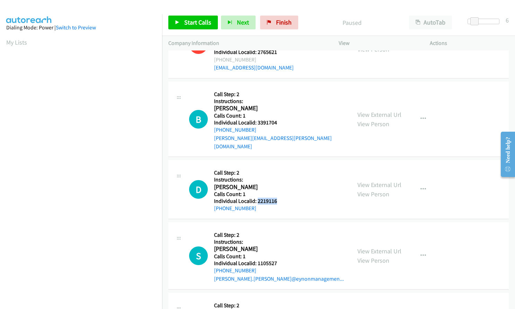
copy h5 "2219116"
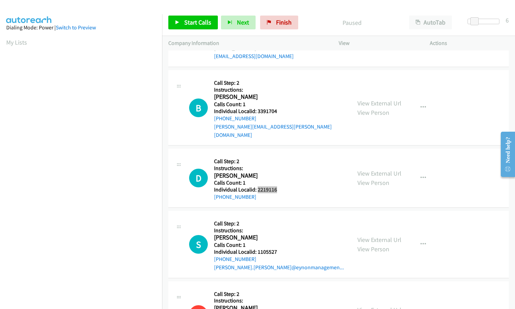
scroll to position [242, 0]
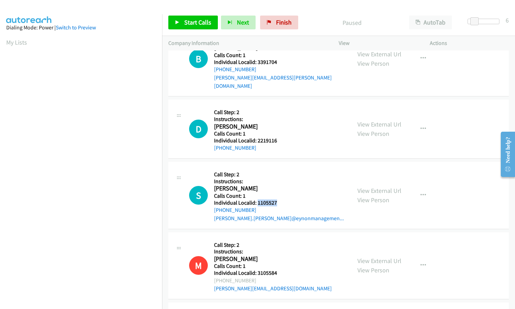
drag, startPoint x: 260, startPoint y: 194, endPoint x: 280, endPoint y: 194, distance: 20.8
click at [280, 200] on h5 "Individual Localid: 1105527" at bounding box center [279, 203] width 130 height 7
copy h5 "1105527"
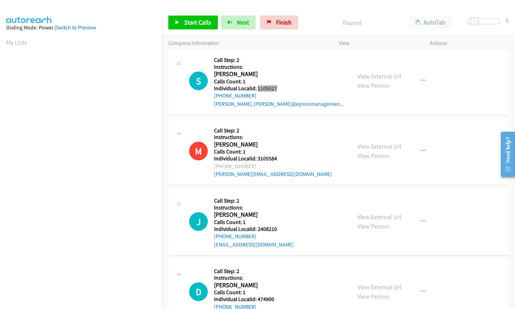
scroll to position [381, 0]
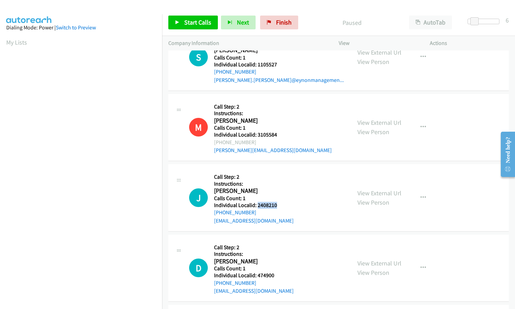
drag, startPoint x: 257, startPoint y: 197, endPoint x: 279, endPoint y: 197, distance: 22.2
click at [279, 202] on h5 "Individual Localid: 2408210" at bounding box center [254, 205] width 80 height 7
copy h5 "2408210"
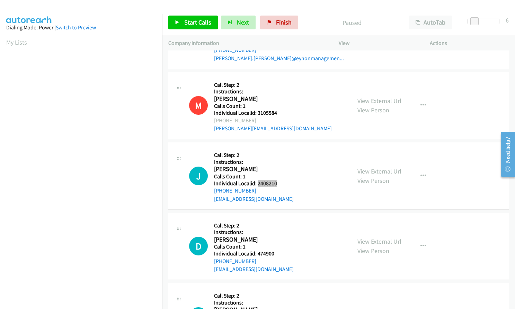
scroll to position [467, 0]
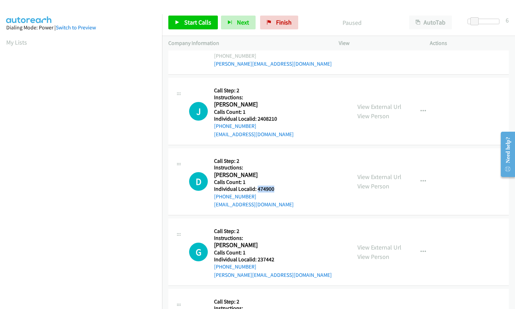
drag, startPoint x: 257, startPoint y: 181, endPoint x: 276, endPoint y: 180, distance: 18.7
click at [276, 186] on h5 "Individual Localid: 474900" at bounding box center [254, 189] width 80 height 7
copy h5 "474900"
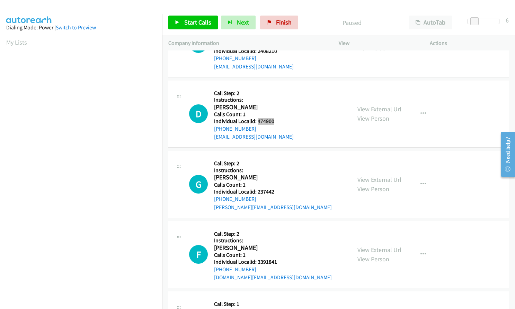
scroll to position [545, 0]
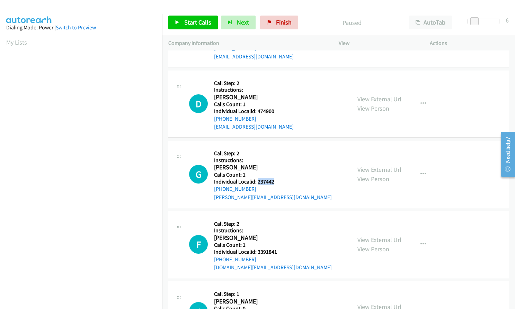
drag, startPoint x: 266, startPoint y: 174, endPoint x: 277, endPoint y: 173, distance: 11.4
click at [277, 179] on h5 "Individual Localid: 237442" at bounding box center [273, 182] width 118 height 7
copy h5 "237442"
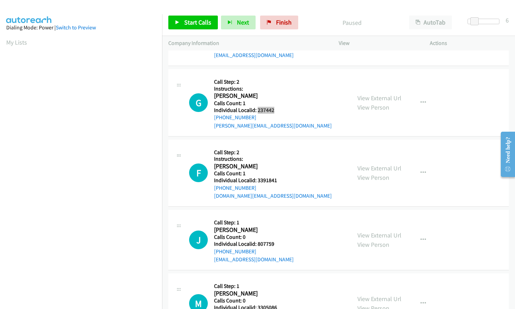
scroll to position [623, 0]
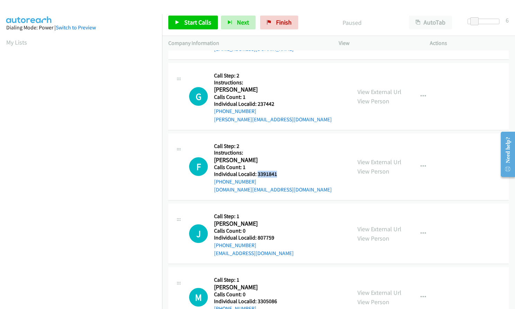
drag, startPoint x: 256, startPoint y: 164, endPoint x: 277, endPoint y: 166, distance: 21.2
click at [279, 171] on h5 "Individual Localid: 3391841" at bounding box center [273, 174] width 118 height 7
copy h5 "3391841"
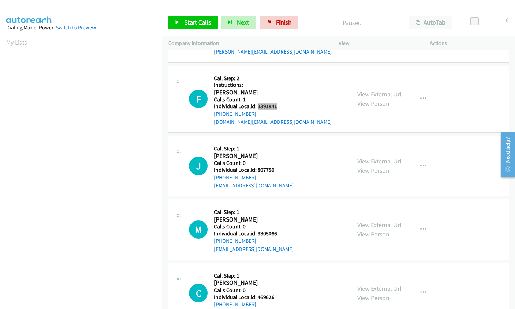
scroll to position [718, 0]
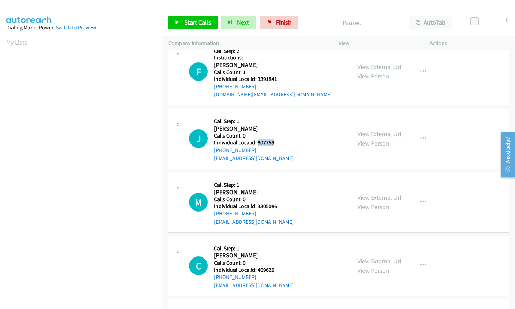
drag, startPoint x: 256, startPoint y: 135, endPoint x: 275, endPoint y: 134, distance: 18.7
click at [275, 140] on h5 "Individual Localid: 807759" at bounding box center [254, 143] width 80 height 7
copy h5 "807759"
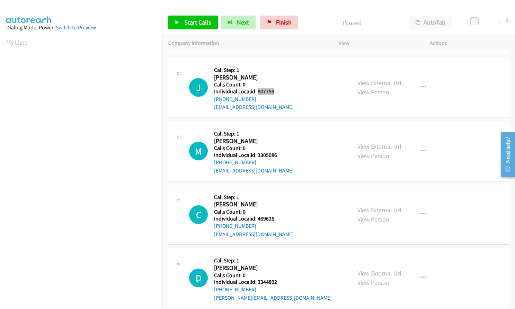
scroll to position [771, 0]
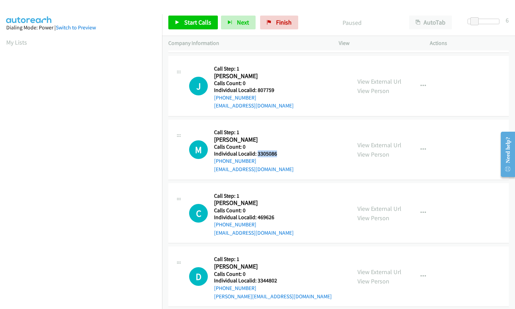
drag, startPoint x: 257, startPoint y: 146, endPoint x: 279, endPoint y: 145, distance: 22.5
click at [279, 151] on h5 "Individual Localid: 3305086" at bounding box center [254, 154] width 80 height 7
drag, startPoint x: 255, startPoint y: 208, endPoint x: 278, endPoint y: 209, distance: 22.9
click at [280, 214] on h5 "Individual Localid: 469626" at bounding box center [254, 217] width 80 height 7
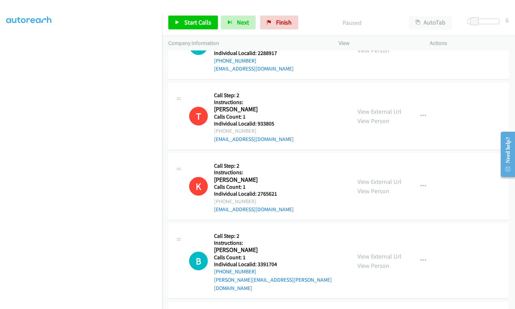
scroll to position [0, 0]
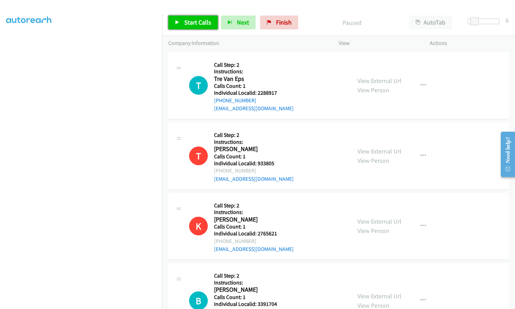
click at [201, 24] on span "Start Calls" at bounding box center [197, 22] width 27 height 8
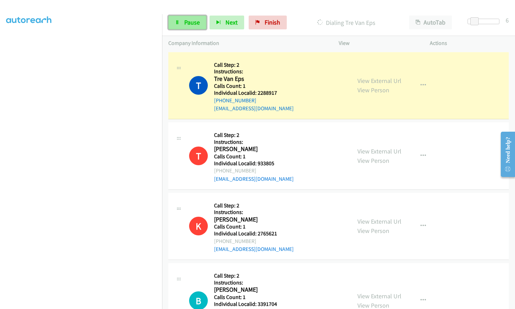
click at [193, 22] on span "Pause" at bounding box center [192, 22] width 16 height 8
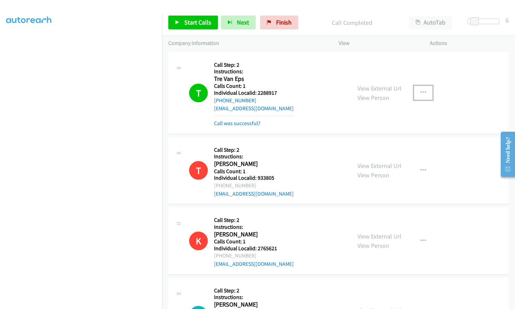
click at [420, 95] on icon "button" at bounding box center [423, 93] width 6 height 6
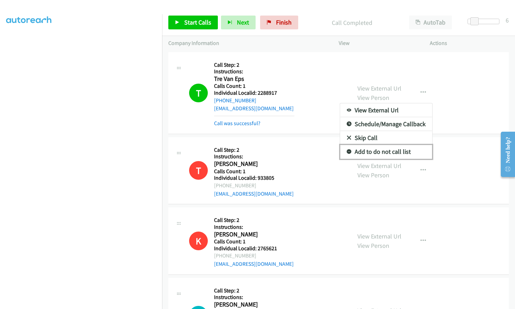
click at [347, 154] on icon at bounding box center [349, 152] width 5 height 5
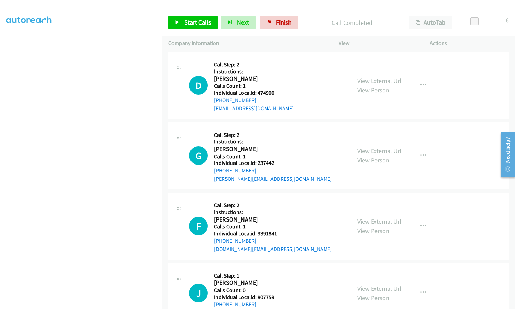
scroll to position [580, 0]
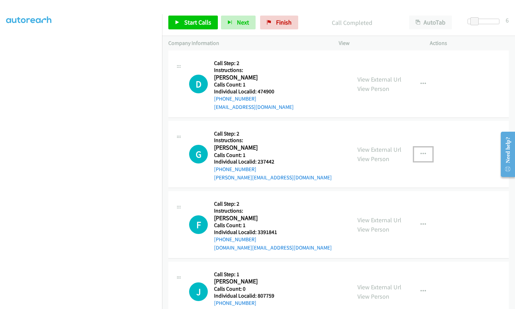
click at [424, 147] on button "button" at bounding box center [423, 154] width 19 height 14
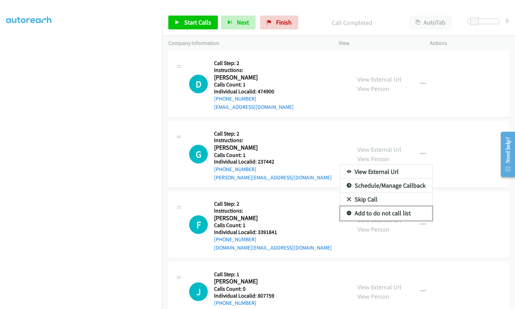
click at [347, 212] on icon at bounding box center [349, 214] width 5 height 5
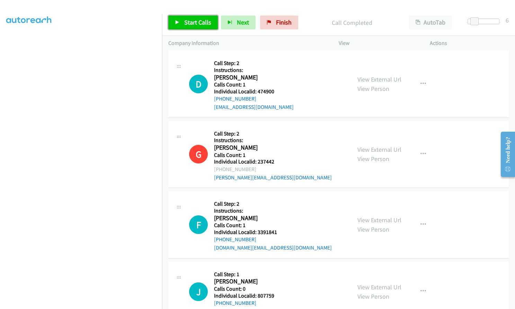
click at [181, 23] on link "Start Calls" at bounding box center [193, 23] width 50 height 14
click at [193, 22] on span "Pause" at bounding box center [192, 22] width 16 height 8
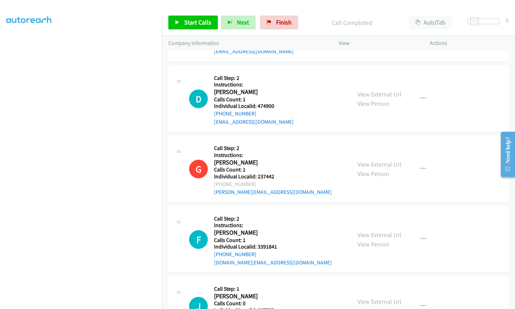
scroll to position [594, 0]
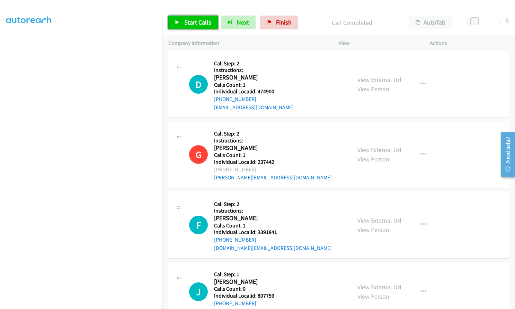
click at [194, 28] on link "Start Calls" at bounding box center [193, 23] width 50 height 14
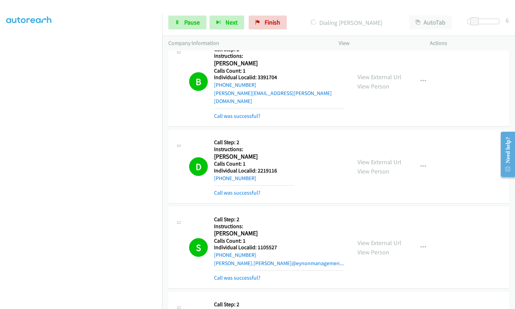
scroll to position [231, 0]
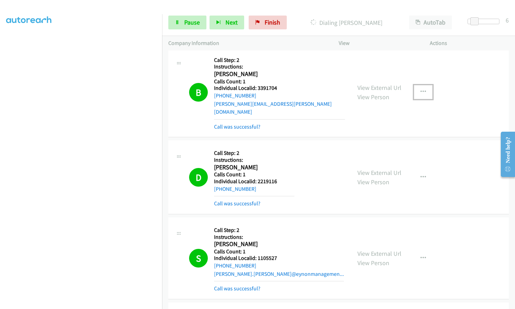
click at [415, 90] on button "button" at bounding box center [423, 92] width 19 height 14
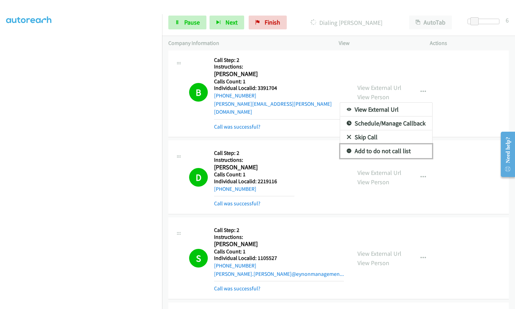
click at [347, 149] on icon at bounding box center [349, 151] width 5 height 5
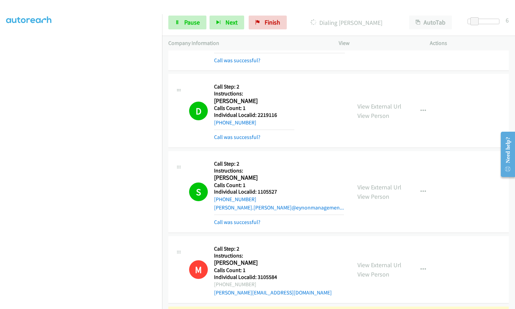
scroll to position [312, 0]
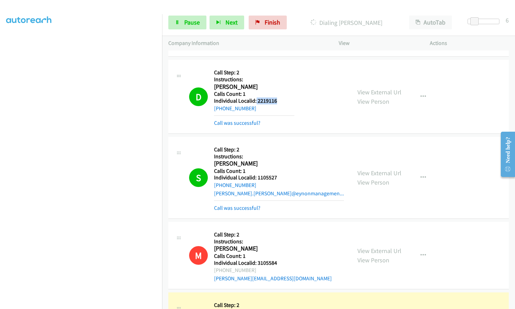
drag, startPoint x: 255, startPoint y: 94, endPoint x: 275, endPoint y: 93, distance: 19.7
click at [275, 98] on h5 "Individual Localid: 2219116" at bounding box center [254, 101] width 80 height 7
drag, startPoint x: 256, startPoint y: 170, endPoint x: 274, endPoint y: 169, distance: 18.1
click at [278, 174] on h5 "Individual Localid: 1105527" at bounding box center [279, 177] width 130 height 7
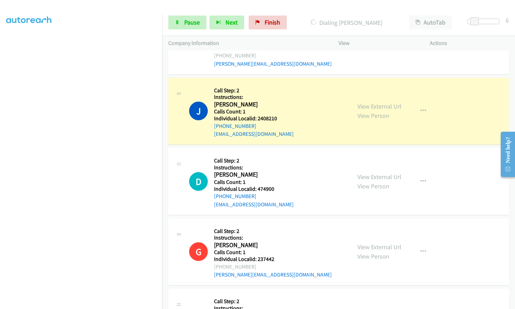
scroll to position [528, 0]
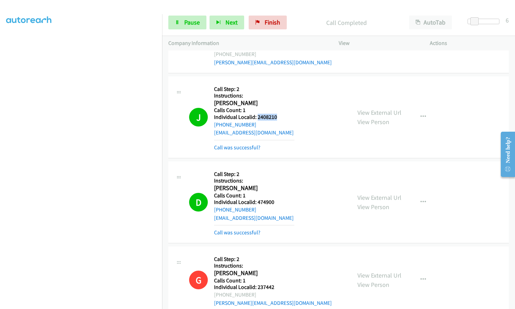
drag, startPoint x: 257, startPoint y: 109, endPoint x: 281, endPoint y: 109, distance: 24.9
click at [283, 114] on h5 "Individual Localid: 2408210" at bounding box center [254, 117] width 80 height 7
drag, startPoint x: 258, startPoint y: 194, endPoint x: 269, endPoint y: 195, distance: 11.1
click at [278, 199] on h5 "Individual Localid: 474900" at bounding box center [254, 202] width 80 height 7
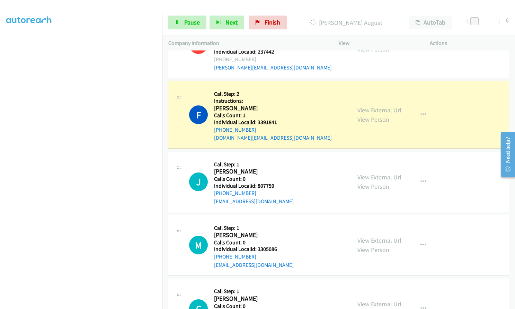
scroll to position [770, 0]
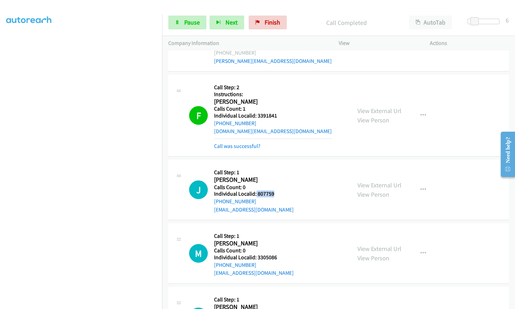
drag, startPoint x: 256, startPoint y: 187, endPoint x: 276, endPoint y: 186, distance: 20.4
click at [276, 191] on h5 "Individual Localid: 807759" at bounding box center [254, 194] width 80 height 7
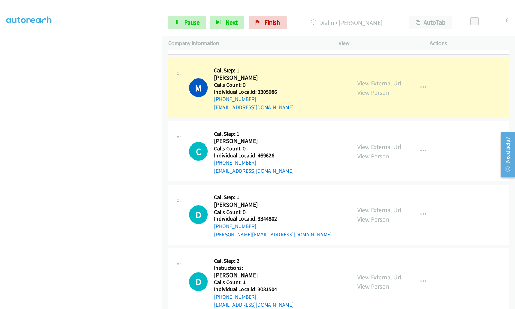
scroll to position [952, 0]
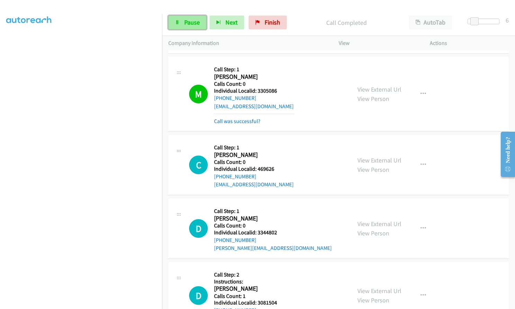
click at [183, 16] on link "Pause" at bounding box center [187, 23] width 38 height 14
